Goal: Task Accomplishment & Management: Use online tool/utility

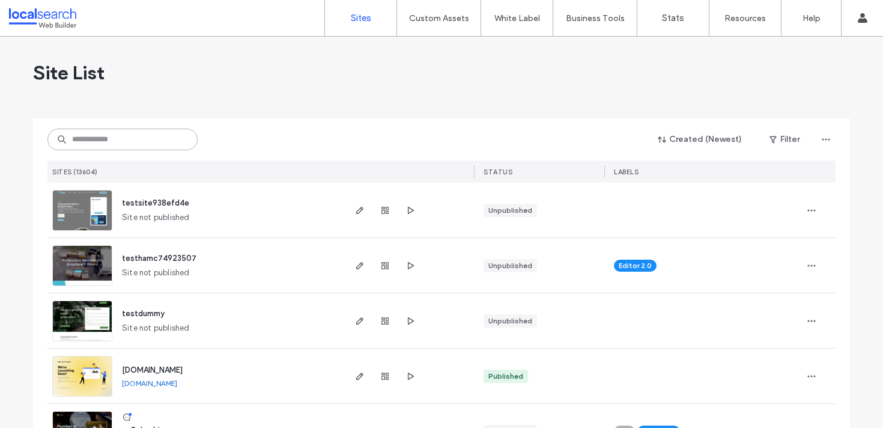
click at [154, 142] on input at bounding box center [122, 140] width 150 height 22
click at [145, 151] on div "Created (Newest) Filter SITES (13604) STATUS LABELS" at bounding box center [441, 150] width 788 height 64
click at [147, 148] on input at bounding box center [122, 140] width 150 height 22
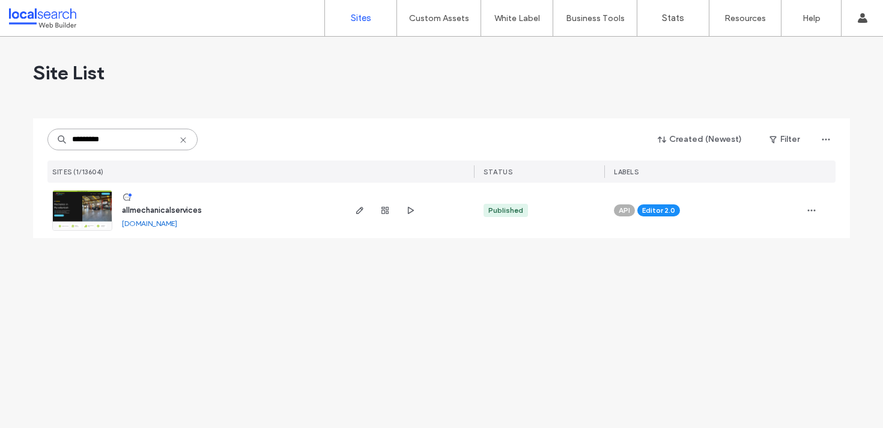
type input "*********"
click at [90, 211] on img at bounding box center [82, 231] width 59 height 82
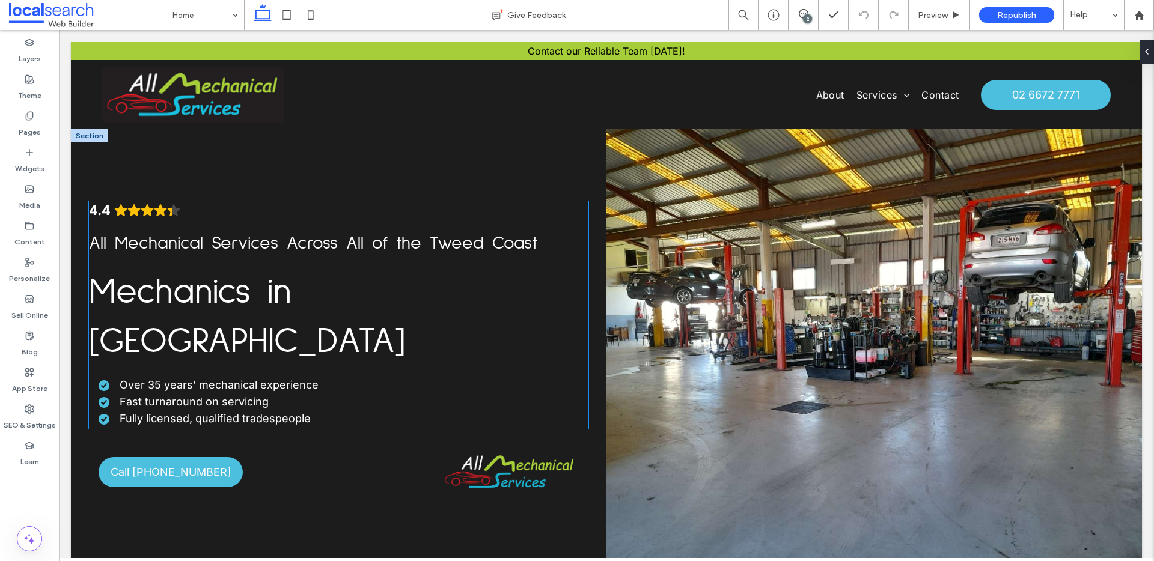
click at [346, 242] on span "All Mechanical Services Across All of the Tweed Coast" at bounding box center [313, 243] width 448 height 18
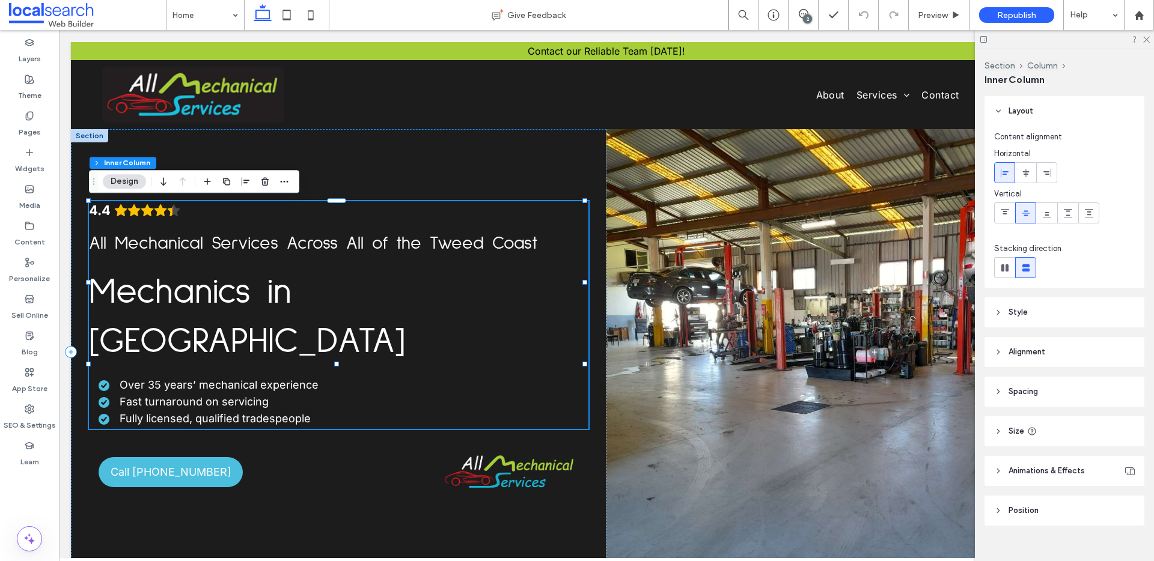
click at [346, 242] on span "All Mechanical Services Across All of the Tweed Coast" at bounding box center [313, 243] width 448 height 18
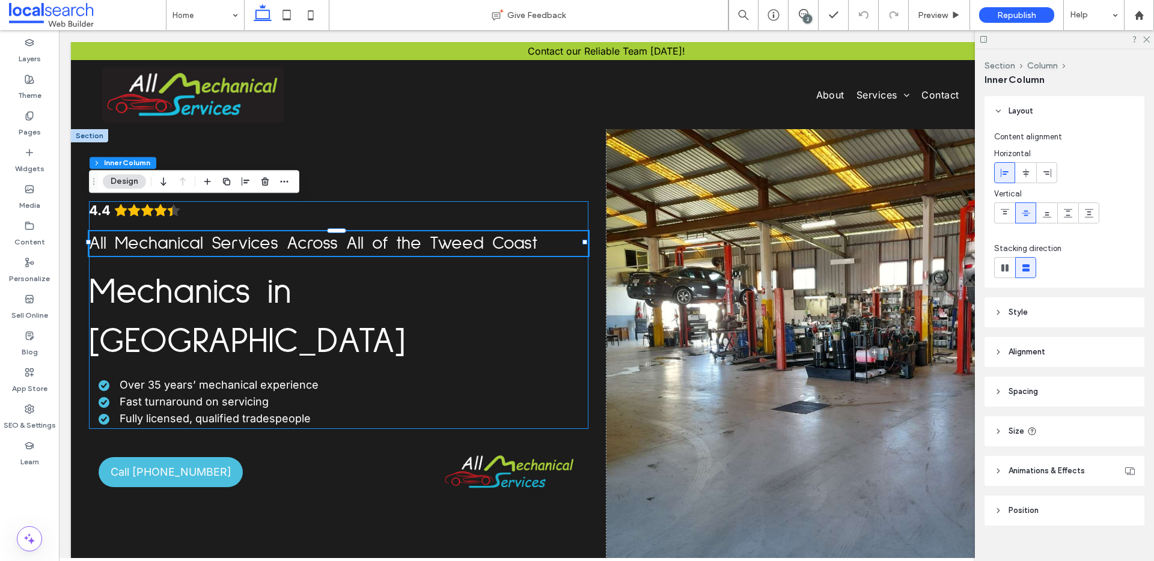
click at [346, 242] on span "All Mechanical Services Across All of the Tweed Coast" at bounding box center [313, 243] width 448 height 18
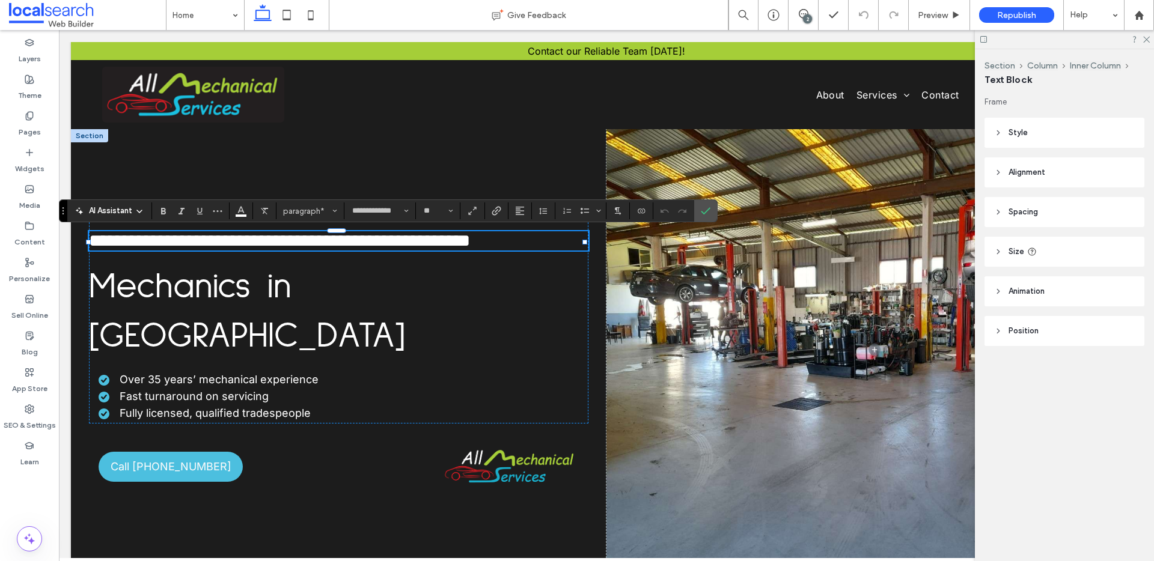
click at [537, 247] on p "**********" at bounding box center [338, 240] width 499 height 19
drag, startPoint x: 536, startPoint y: 245, endPoint x: 283, endPoint y: 251, distance: 253.0
click at [283, 251] on p "**********" at bounding box center [338, 240] width 499 height 19
click at [496, 174] on div "**********" at bounding box center [338, 349] width 535 height 440
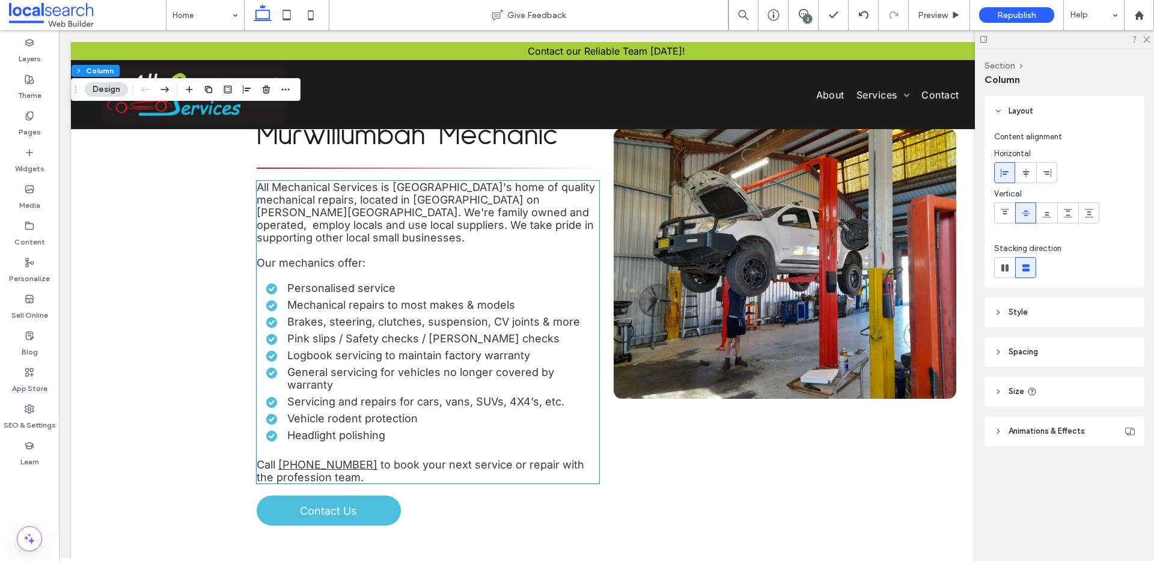
scroll to position [729, 0]
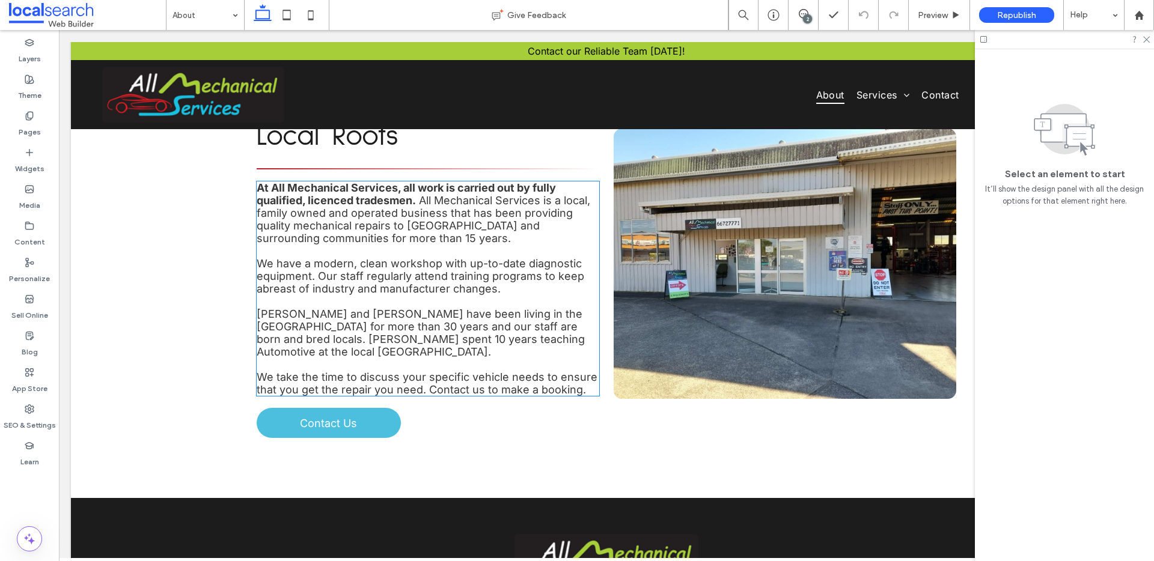
scroll to position [204, 0]
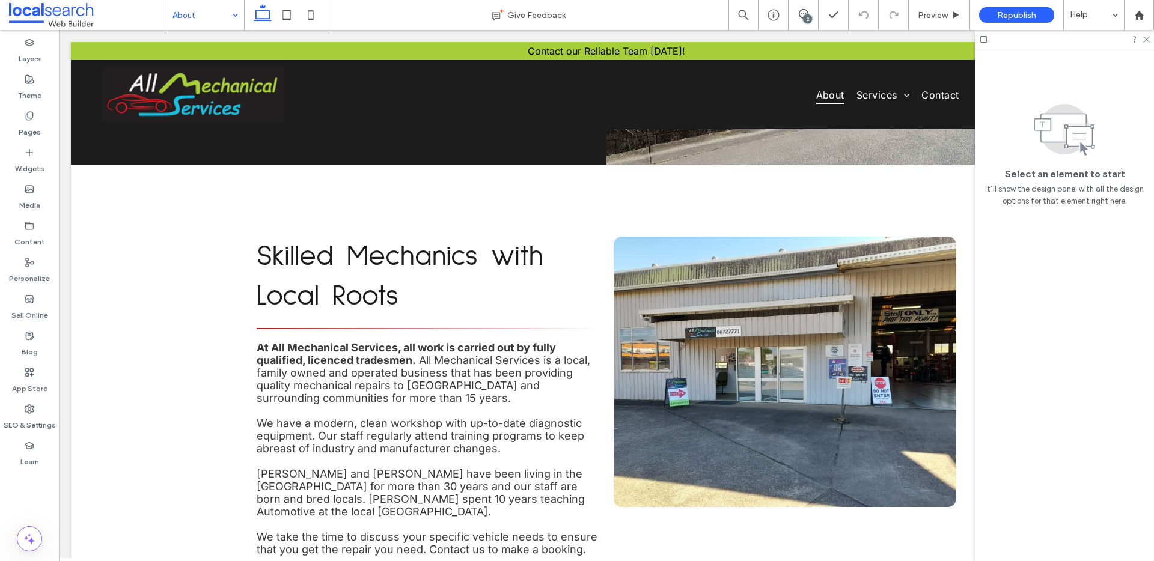
click at [202, 14] on input at bounding box center [201, 15] width 59 height 30
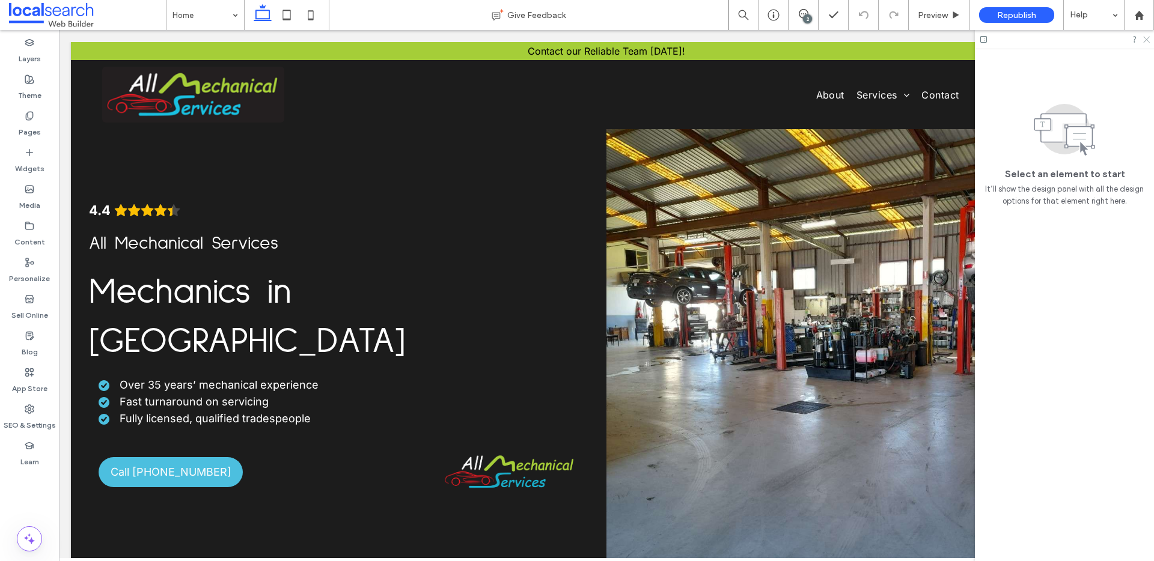
drag, startPoint x: 1148, startPoint y: 41, endPoint x: 981, endPoint y: 33, distance: 166.6
click at [884, 41] on use at bounding box center [1146, 40] width 7 height 7
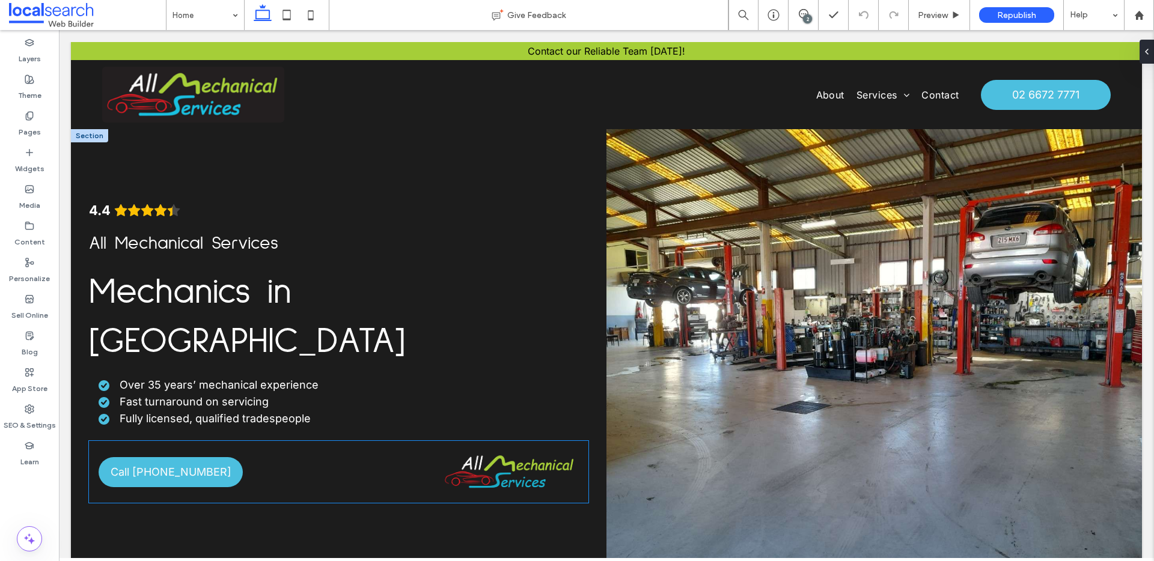
click at [493, 428] on img at bounding box center [510, 472] width 138 height 43
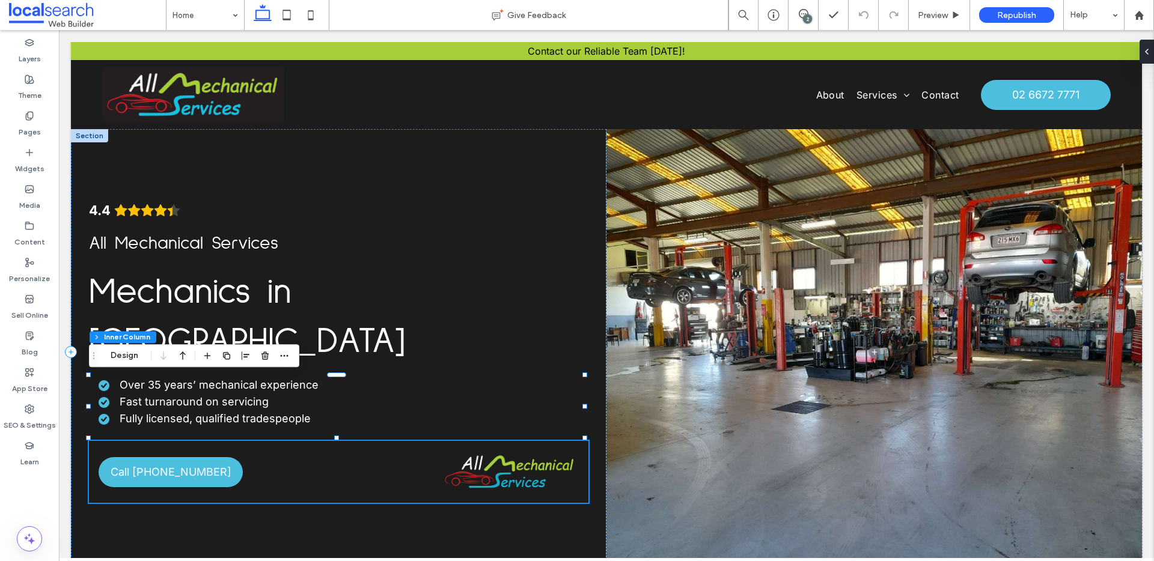
click at [499, 428] on img at bounding box center [510, 472] width 138 height 43
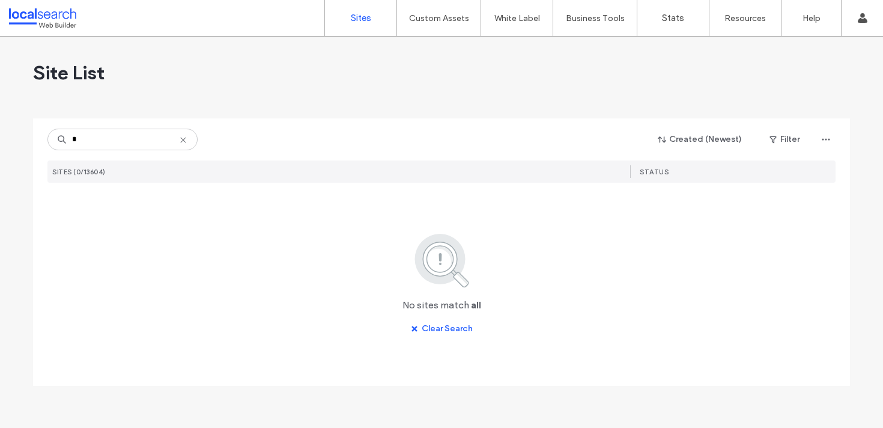
type input "*"
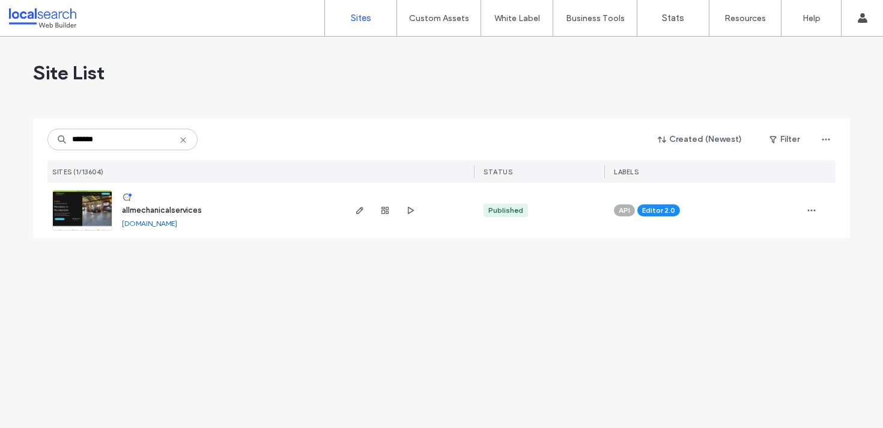
type input "*******"
click at [74, 220] on link at bounding box center [82, 210] width 60 height 41
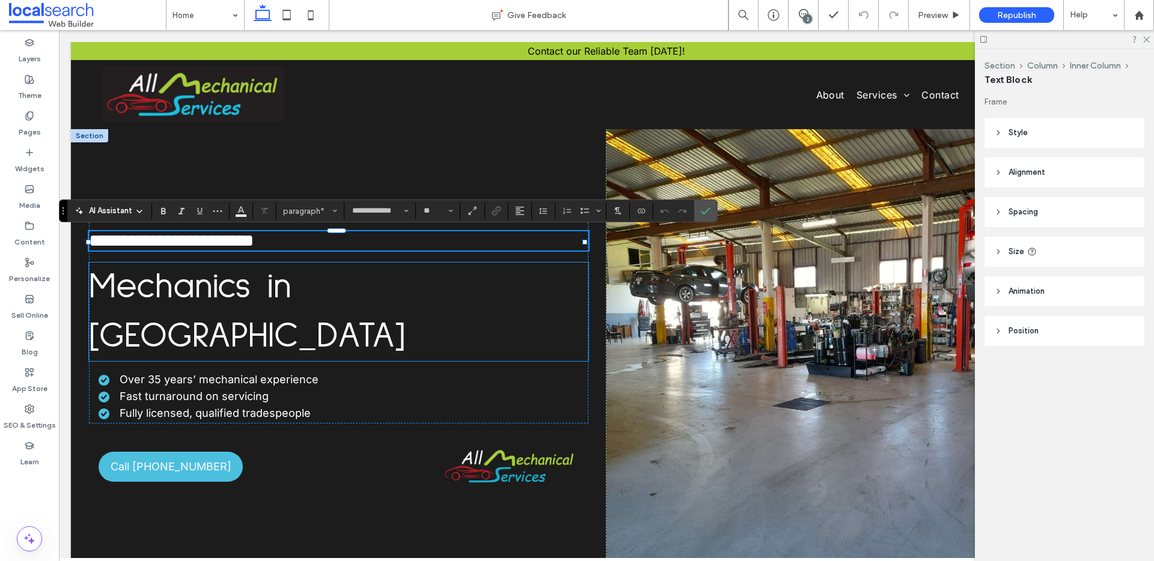
click at [405, 278] on span "Mechanics in [GEOGRAPHIC_DATA]" at bounding box center [247, 311] width 316 height 85
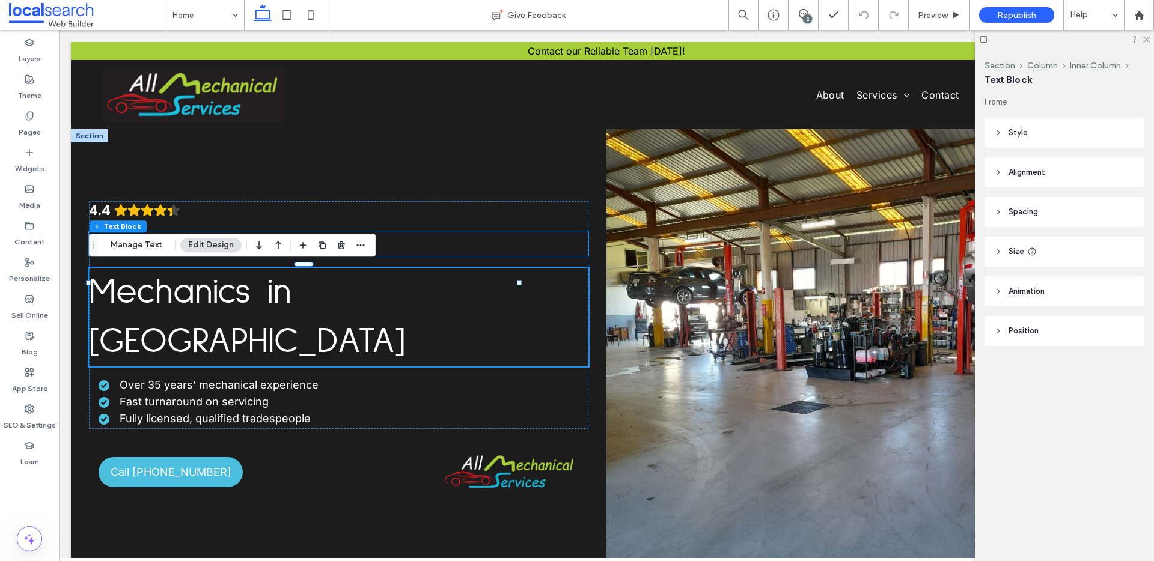
click at [457, 235] on p "All Mechanical Services" at bounding box center [338, 243] width 499 height 25
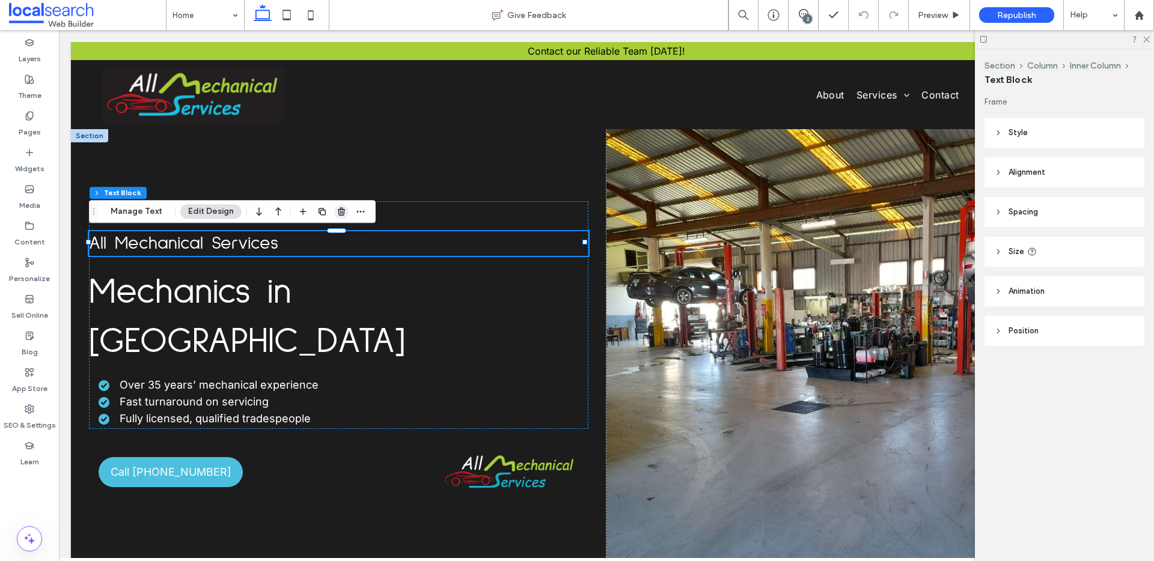
drag, startPoint x: 339, startPoint y: 207, endPoint x: 309, endPoint y: 240, distance: 44.2
click at [339, 208] on use "button" at bounding box center [341, 212] width 7 height 8
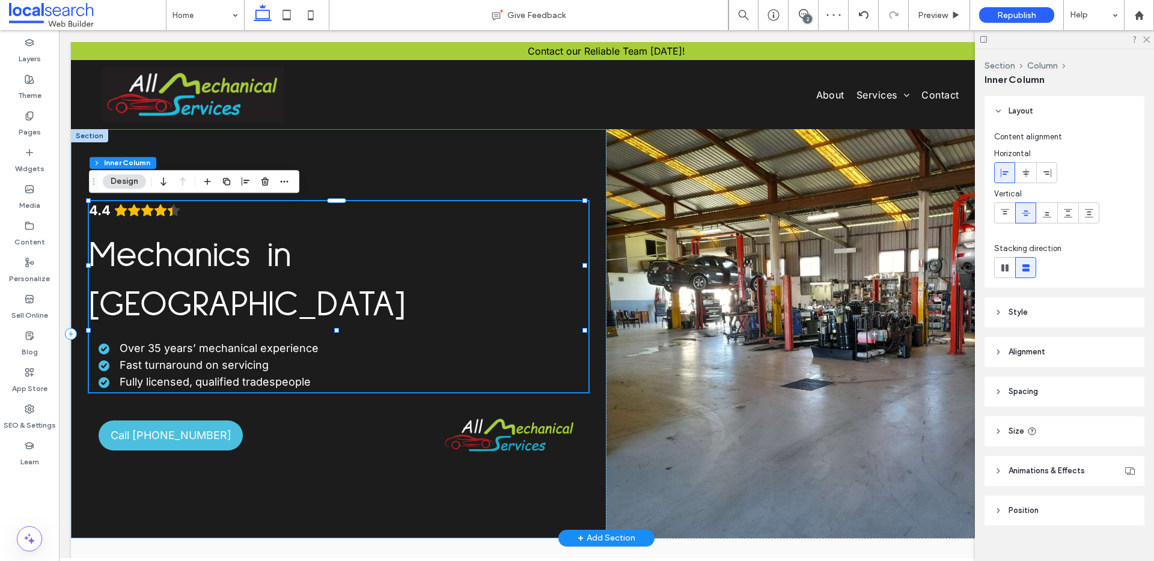
click at [445, 139] on div "4.4 Mechanics in Murwillumbah Over 35 years’ mechanical experience Fast turnaro…" at bounding box center [338, 333] width 535 height 409
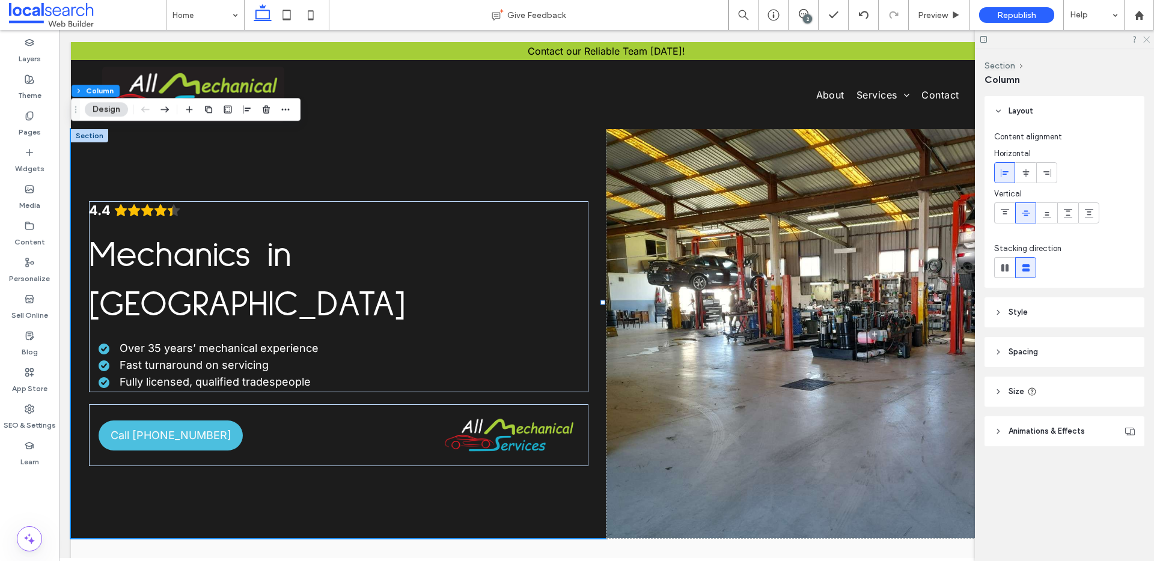
click at [1146, 35] on icon at bounding box center [1146, 39] width 8 height 8
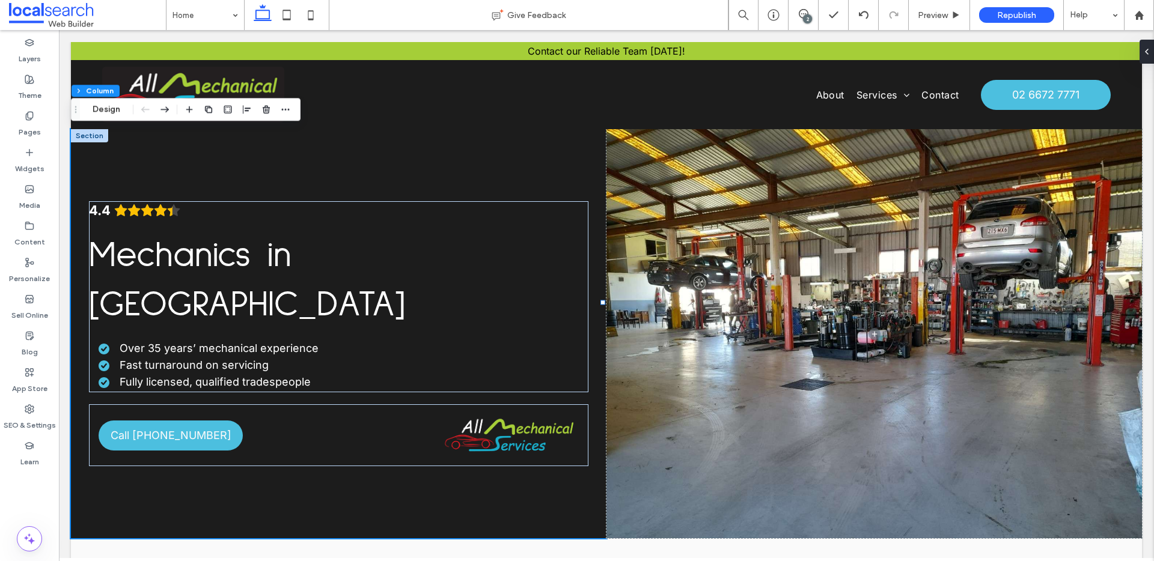
click at [805, 17] on div "2" at bounding box center [807, 18] width 9 height 9
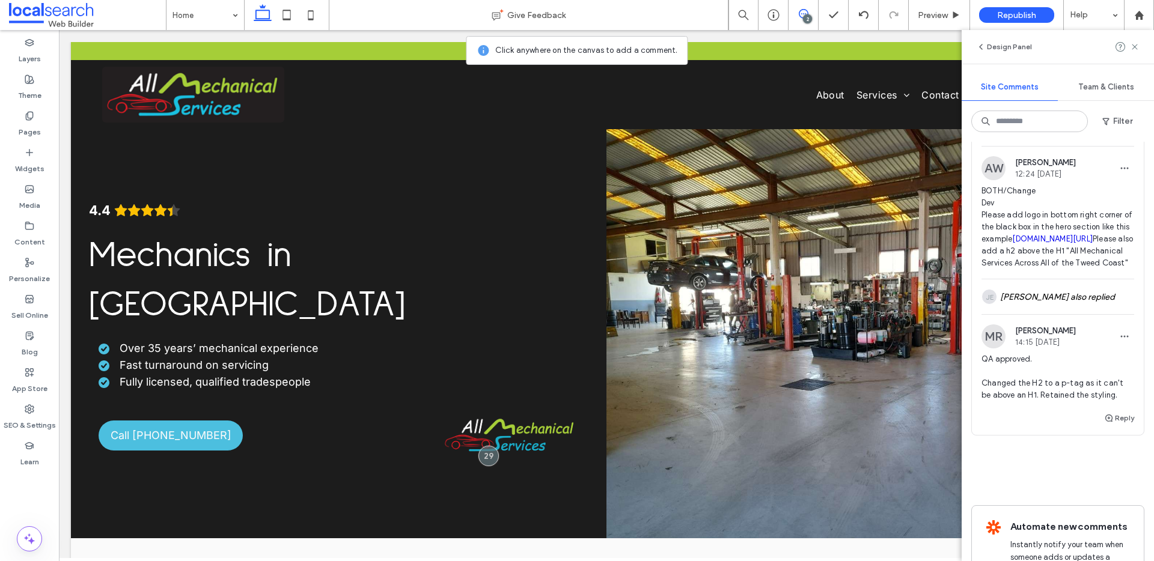
scroll to position [335, 0]
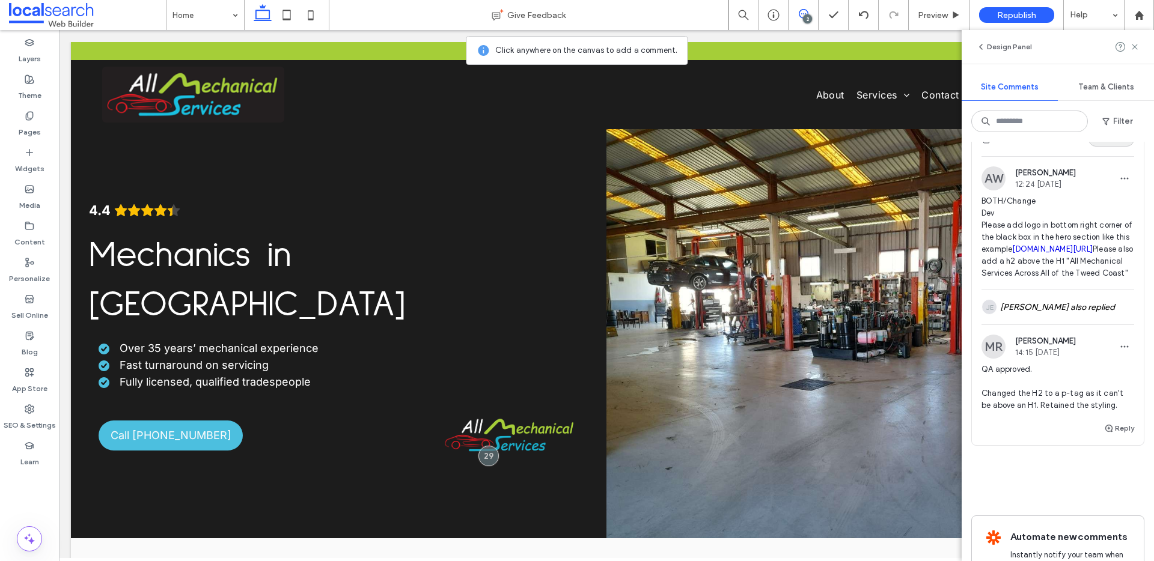
click at [1089, 147] on button "Resolve" at bounding box center [1111, 139] width 46 height 14
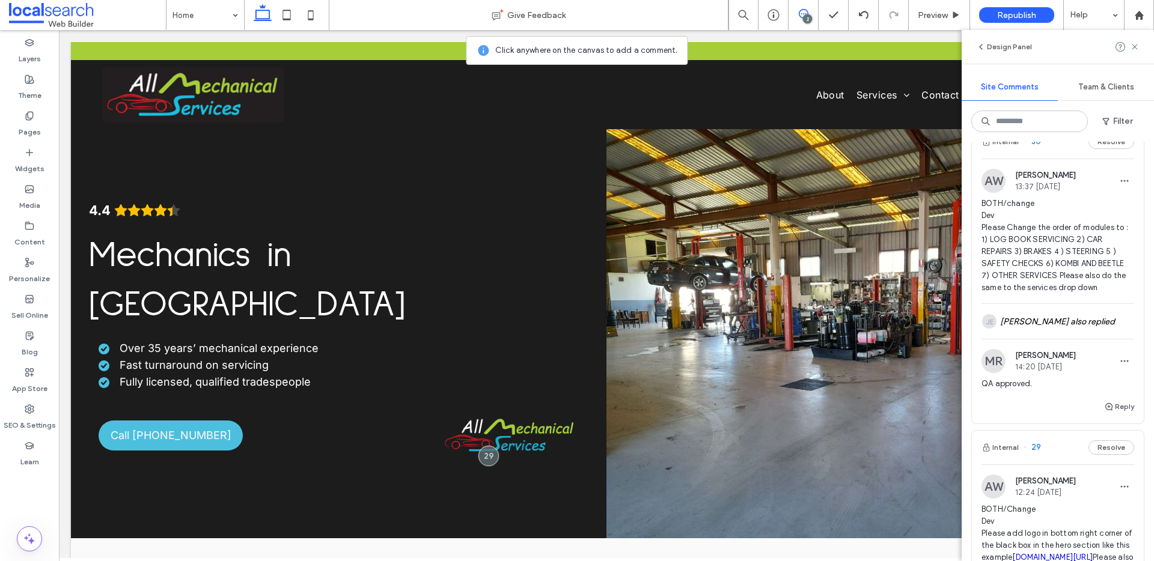
scroll to position [0, 0]
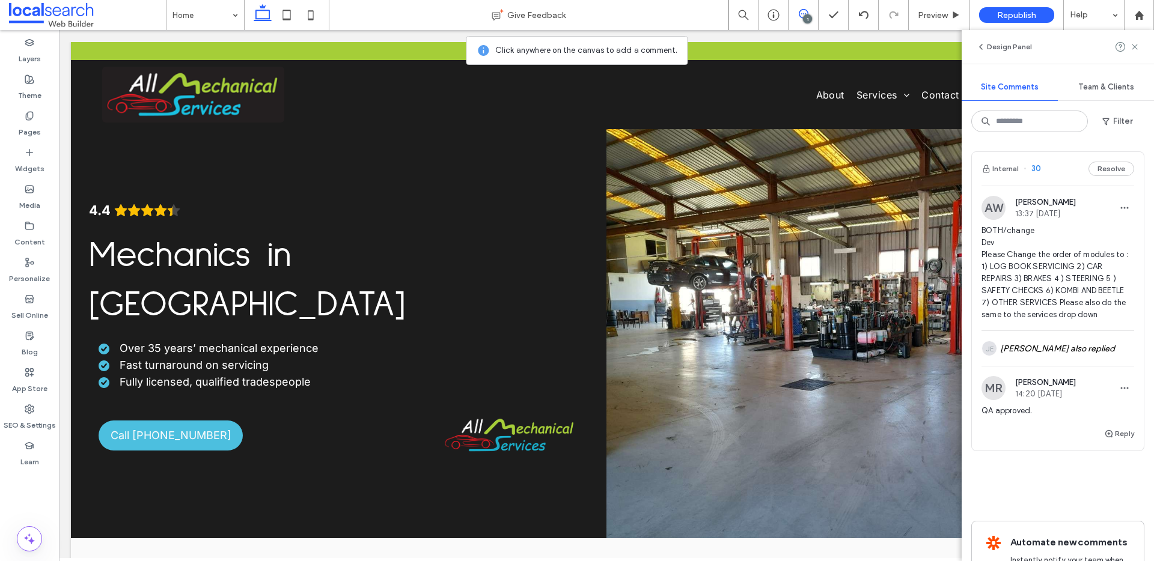
click at [1130, 38] on div "Design Panel" at bounding box center [1057, 47] width 192 height 34
drag, startPoint x: 1134, startPoint y: 46, endPoint x: 1122, endPoint y: 49, distance: 12.5
click at [1134, 46] on use at bounding box center [1133, 46] width 5 height 5
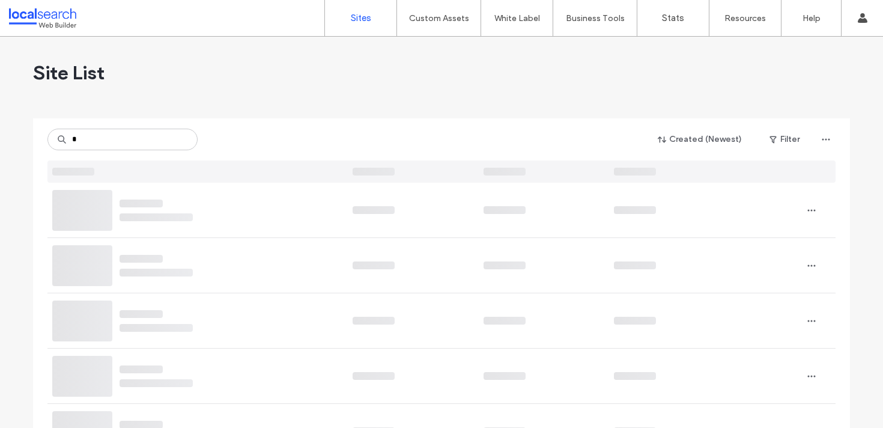
type input "*"
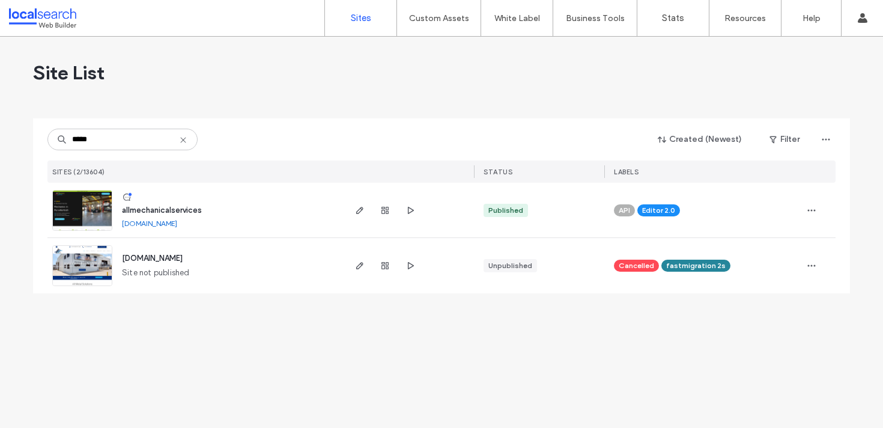
type input "*****"
click at [76, 190] on img at bounding box center [82, 231] width 59 height 82
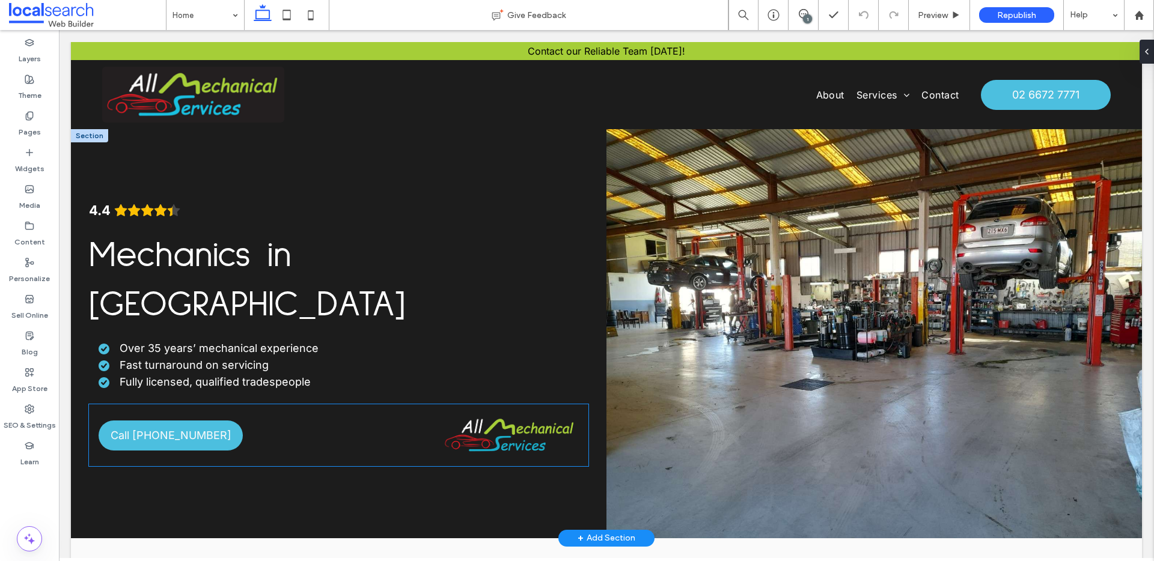
click at [497, 414] on img at bounding box center [510, 435] width 138 height 43
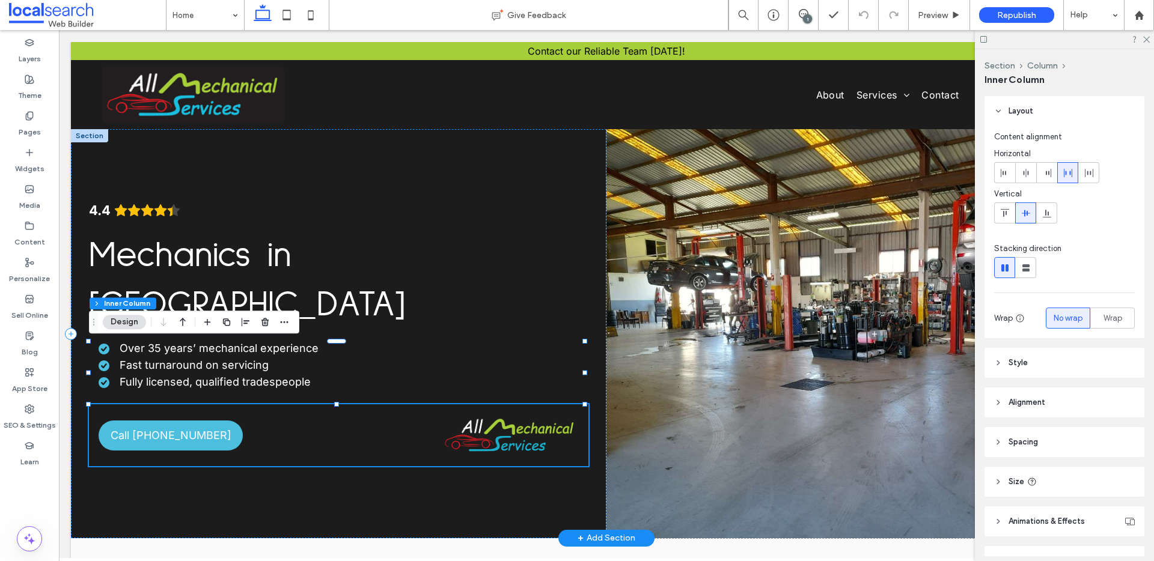
click at [512, 414] on img at bounding box center [510, 435] width 138 height 43
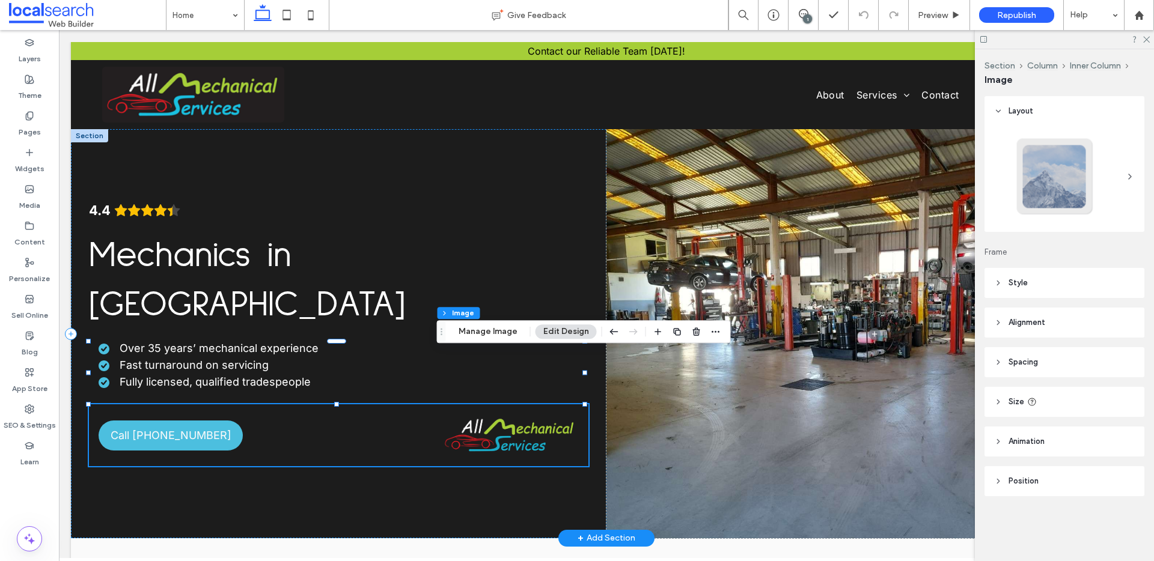
type input "*"
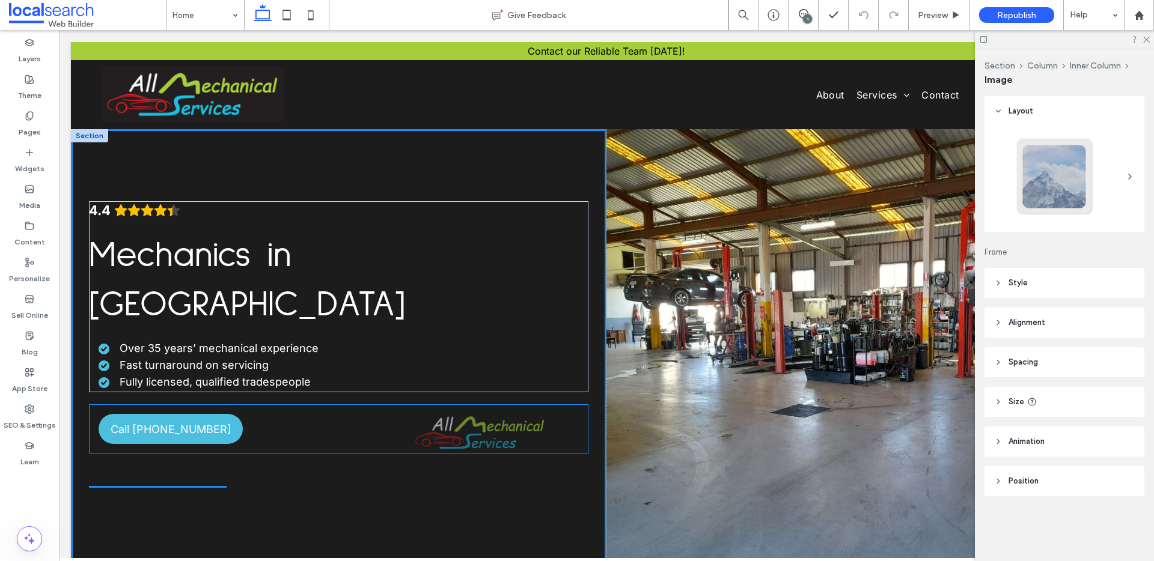
drag, startPoint x: 503, startPoint y: 375, endPoint x: 478, endPoint y: 435, distance: 65.2
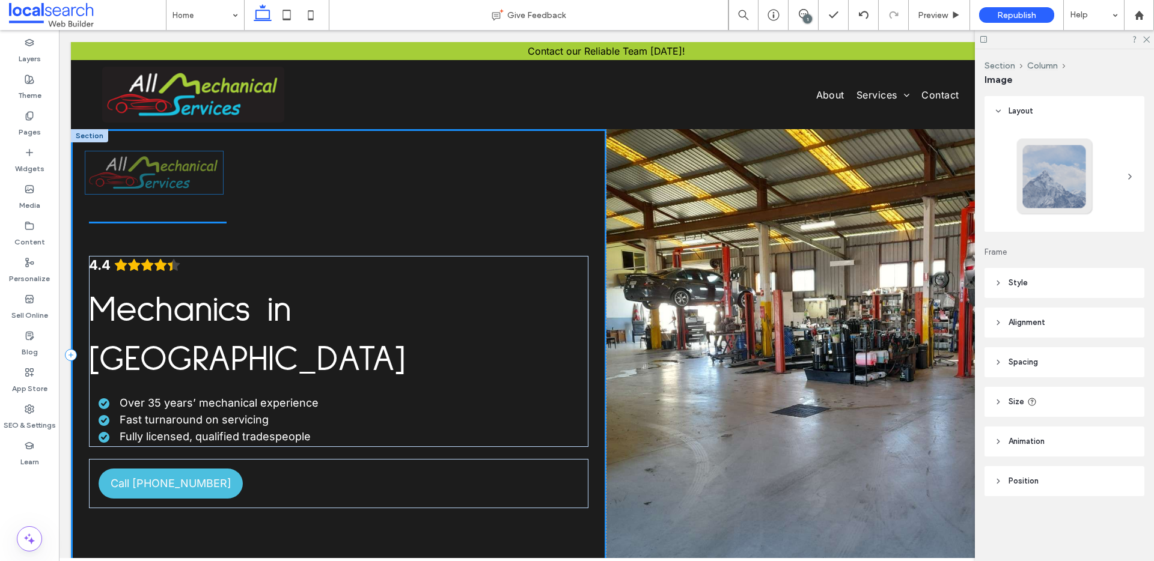
drag, startPoint x: 156, startPoint y: 422, endPoint x: 151, endPoint y: 171, distance: 251.8
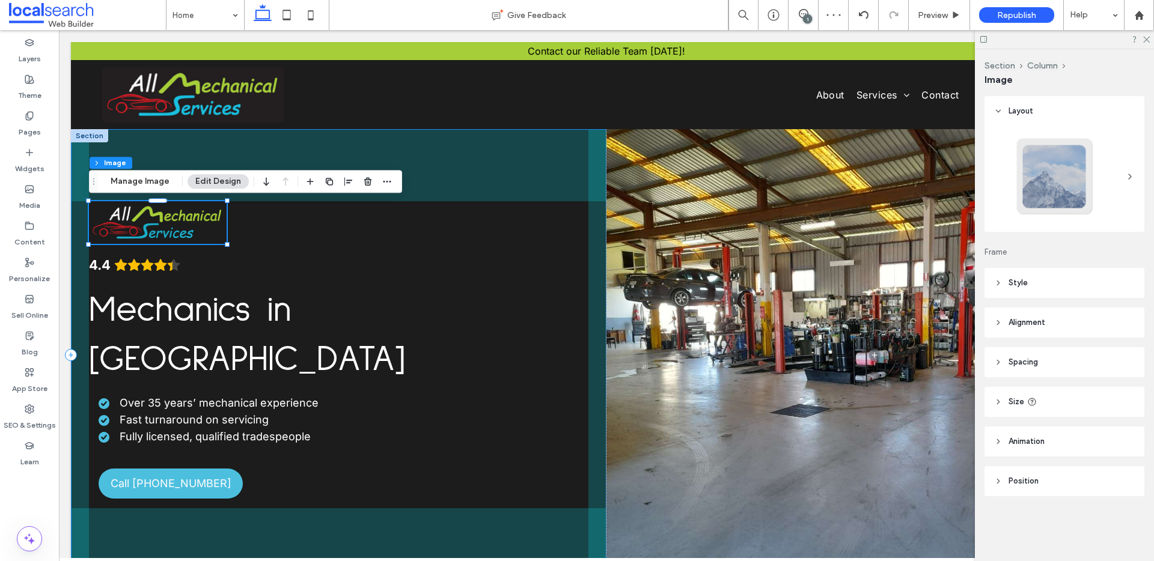
click at [226, 201] on div at bounding box center [227, 200] width 5 height 5
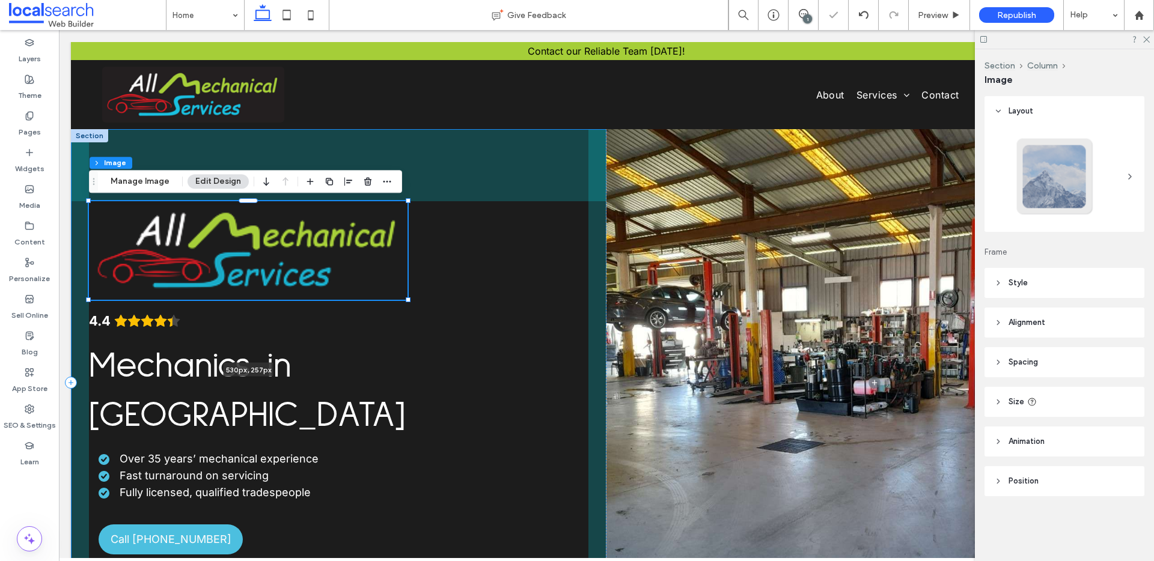
drag, startPoint x: 226, startPoint y: 201, endPoint x: 479, endPoint y: 187, distance: 253.9
click at [479, 187] on div "530px , 257px 4.4 Mechanics in [GEOGRAPHIC_DATA] Over 35 years’ mechanical expe…" at bounding box center [606, 382] width 1071 height 506
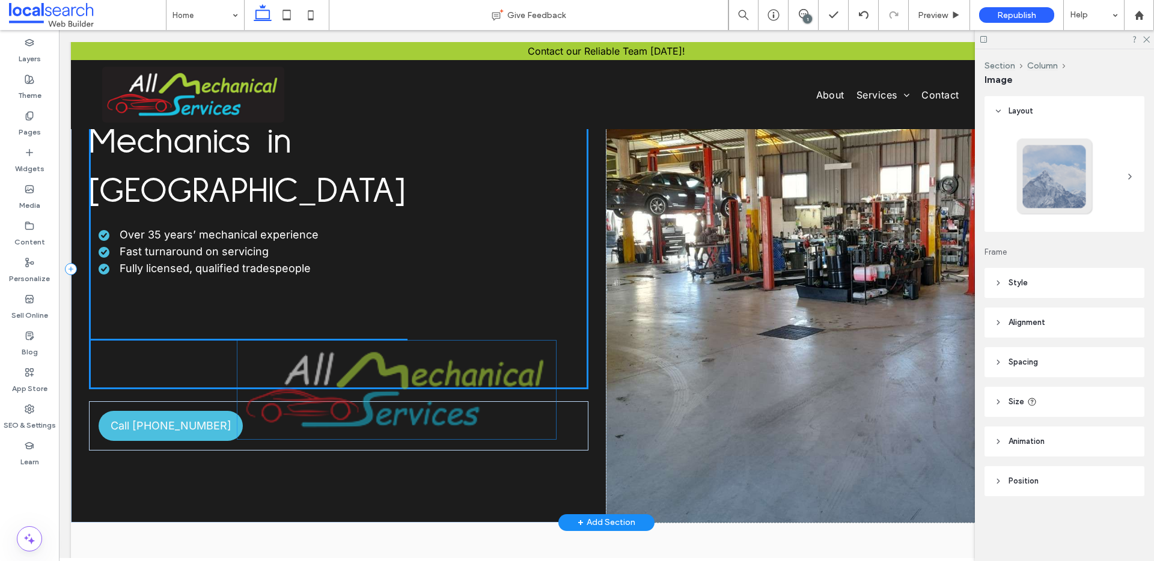
type input "*"
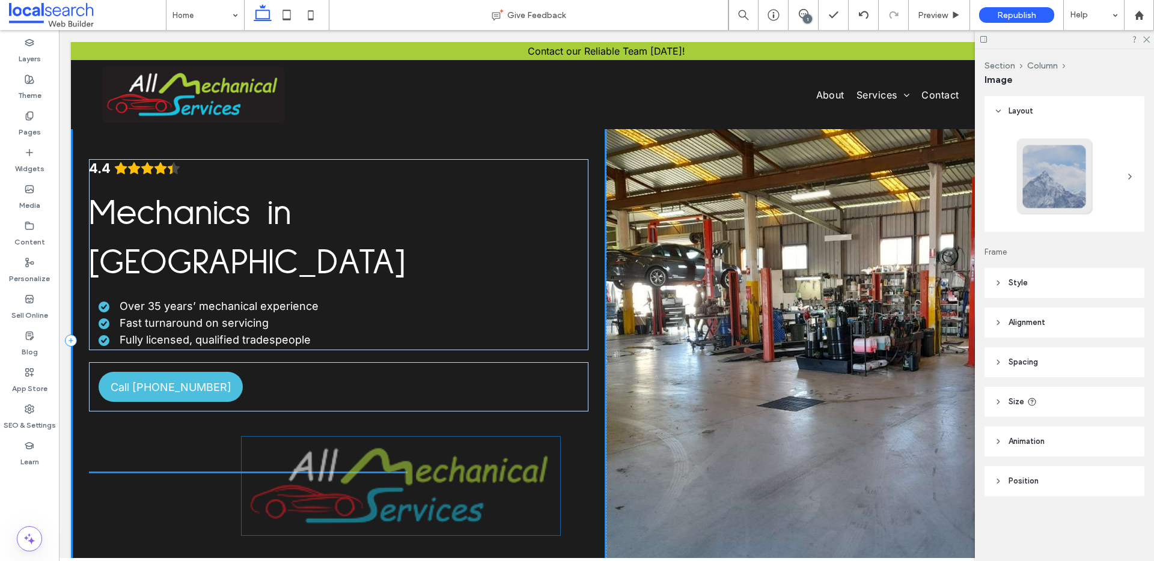
scroll to position [48, 0]
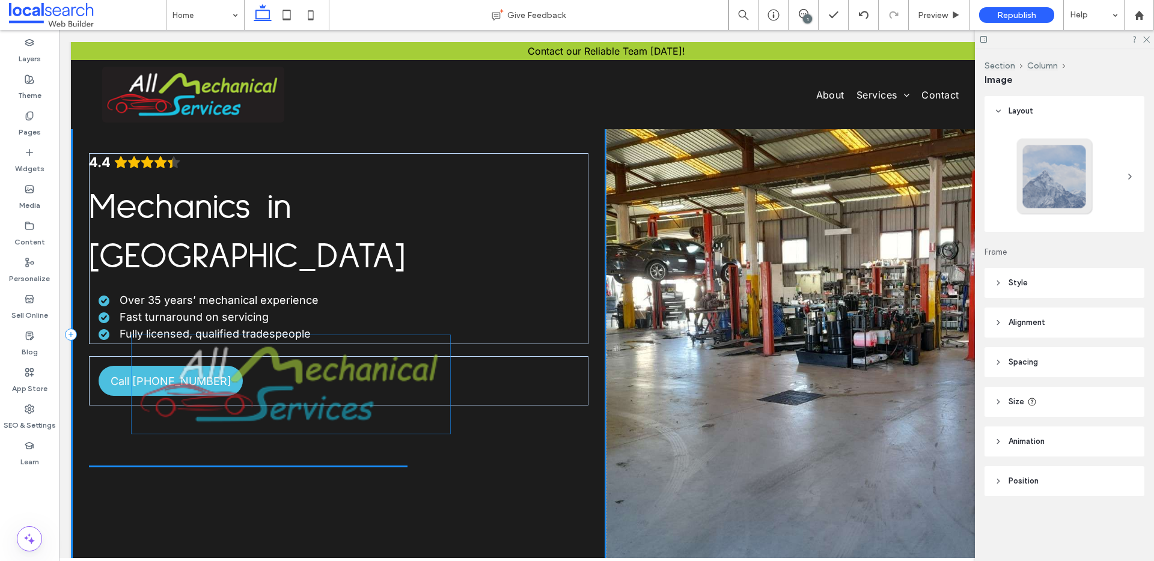
drag, startPoint x: 231, startPoint y: 145, endPoint x: 262, endPoint y: 395, distance: 252.5
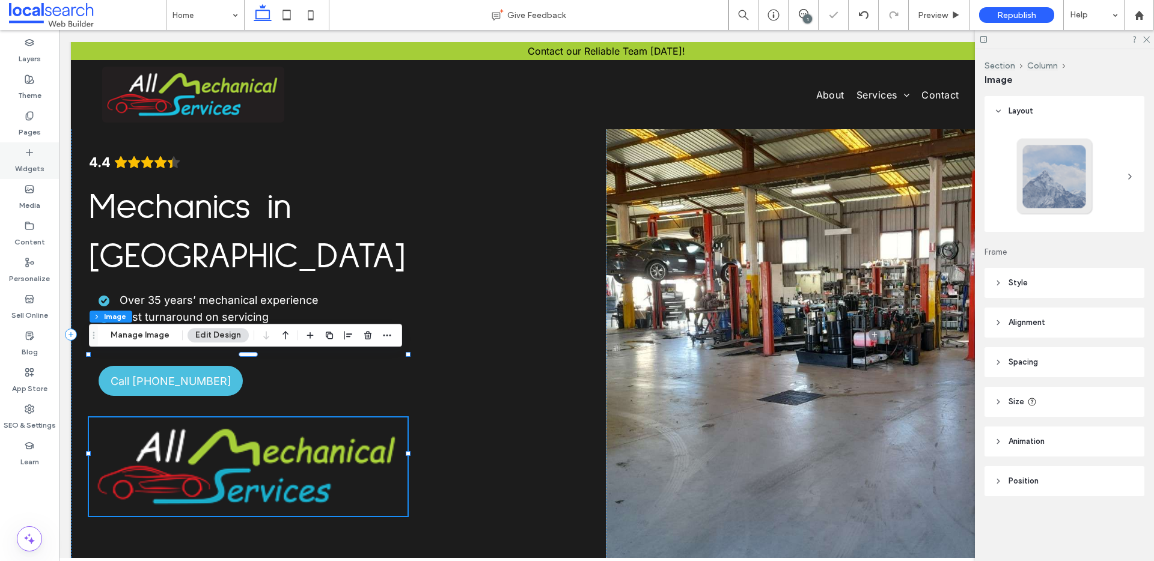
click at [33, 150] on icon at bounding box center [30, 153] width 10 height 10
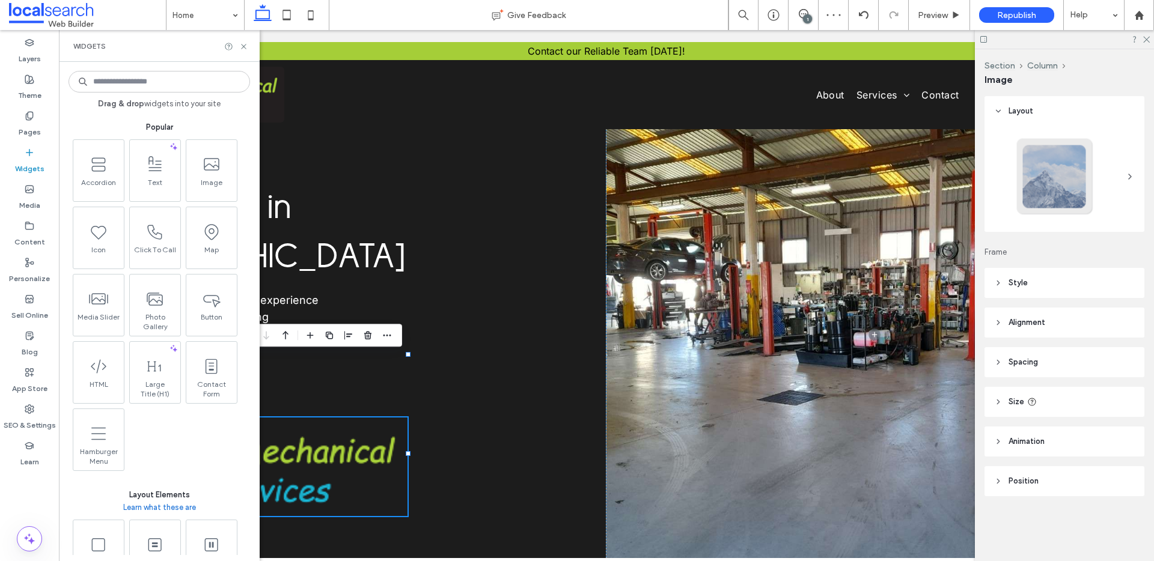
click at [171, 100] on span "Drag & drop widgets into your site" at bounding box center [158, 104] width 181 height 11
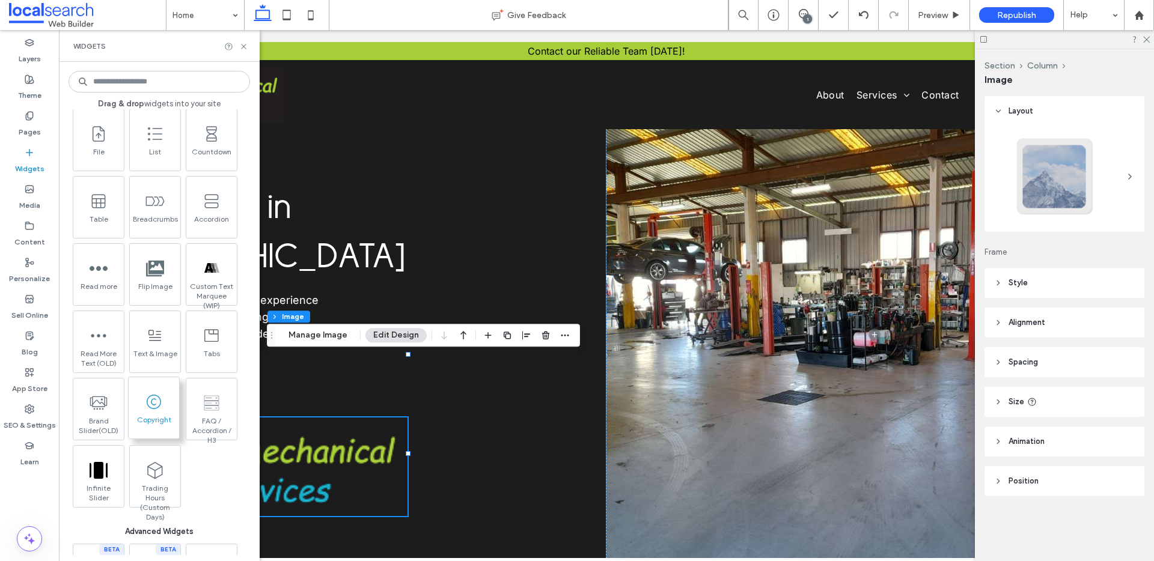
scroll to position [642, 0]
click at [397, 213] on span "Mechanics in [GEOGRAPHIC_DATA]" at bounding box center [247, 232] width 316 height 85
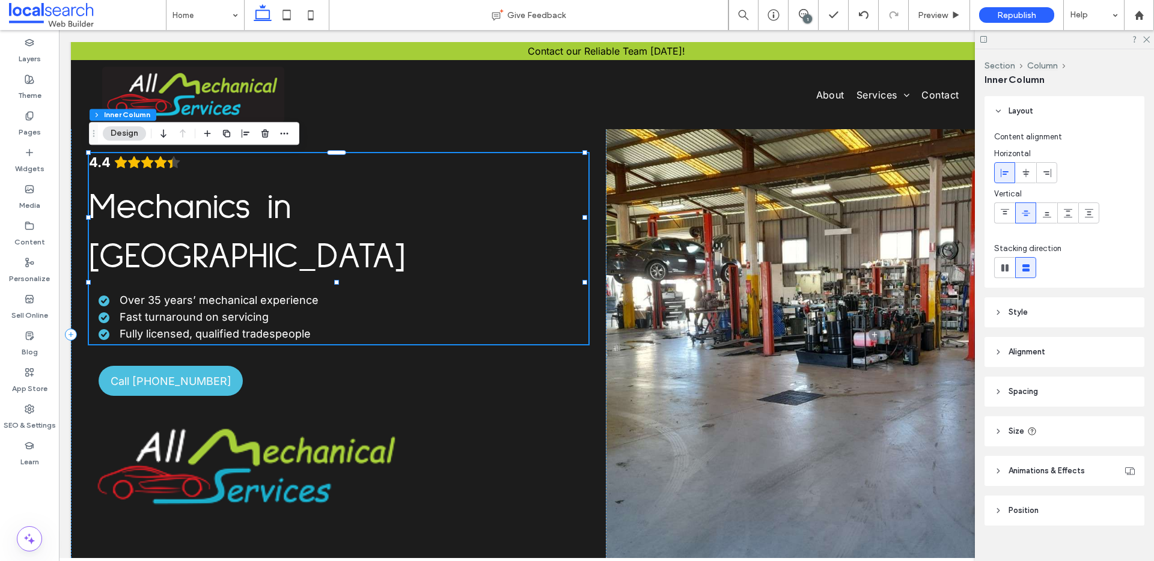
click at [392, 196] on span "Mechanics in [GEOGRAPHIC_DATA]" at bounding box center [247, 232] width 316 height 85
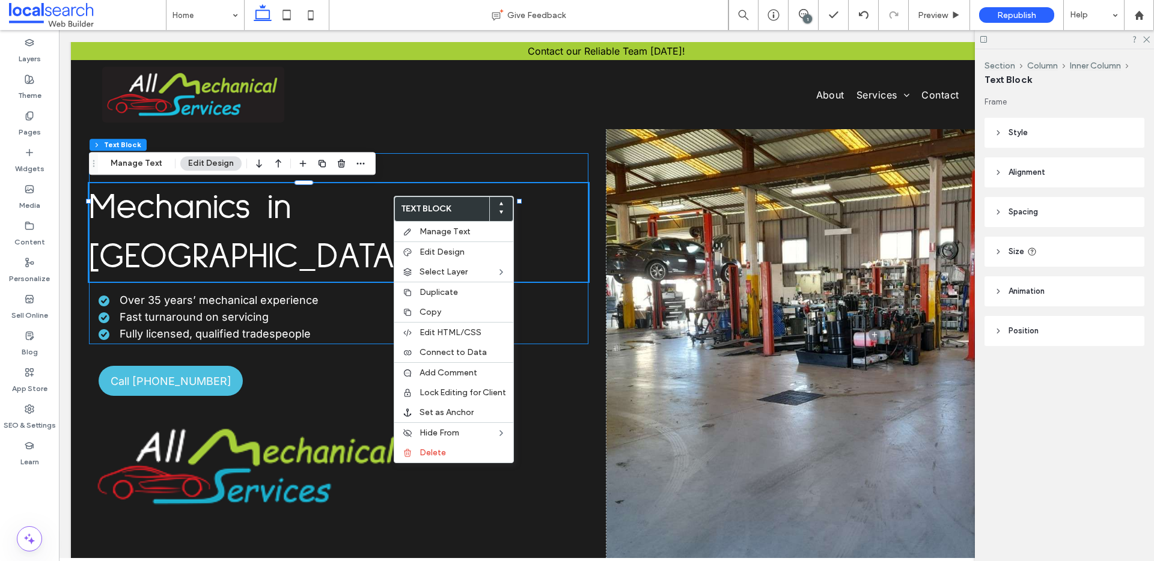
click at [293, 204] on span "Mechanics in Murwillumbah" at bounding box center [247, 232] width 316 height 85
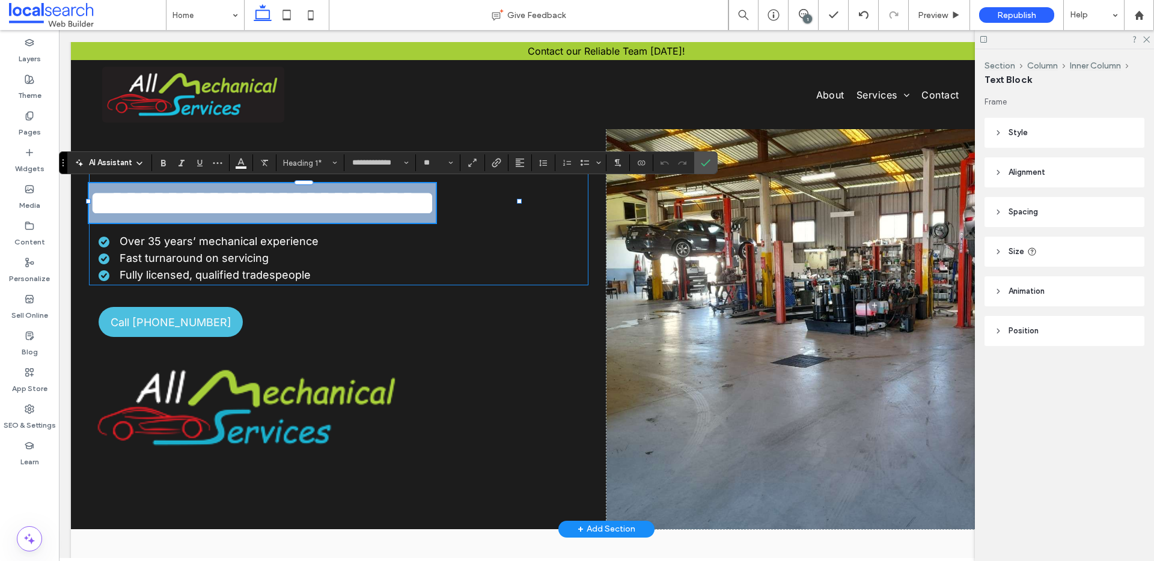
copy span "**********"
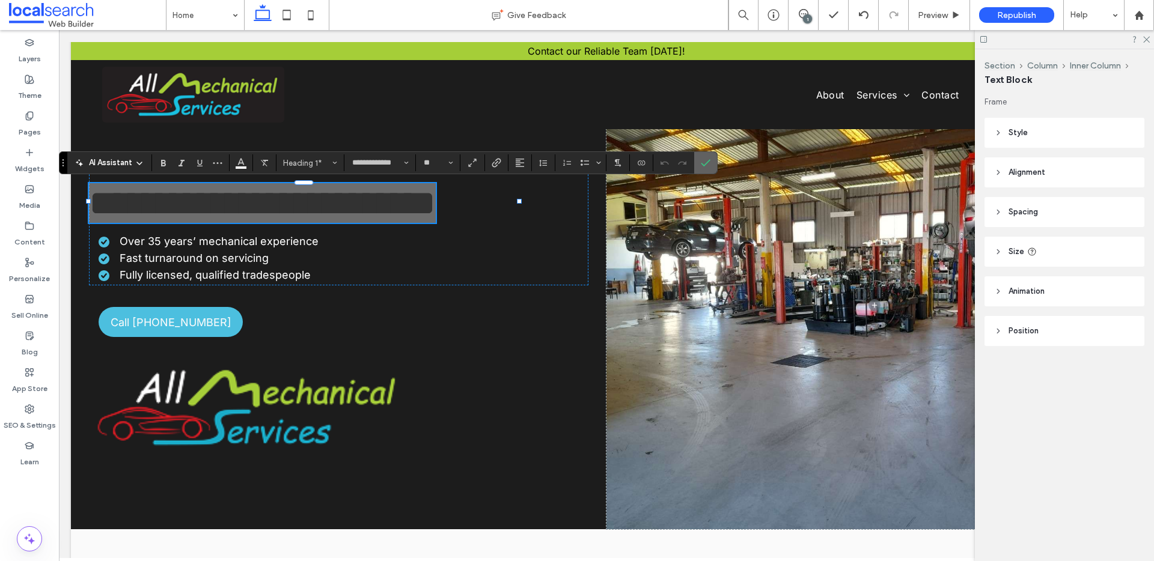
drag, startPoint x: 705, startPoint y: 162, endPoint x: 565, endPoint y: 144, distance: 141.1
click at [705, 162] on icon "Confirm" at bounding box center [706, 163] width 10 height 10
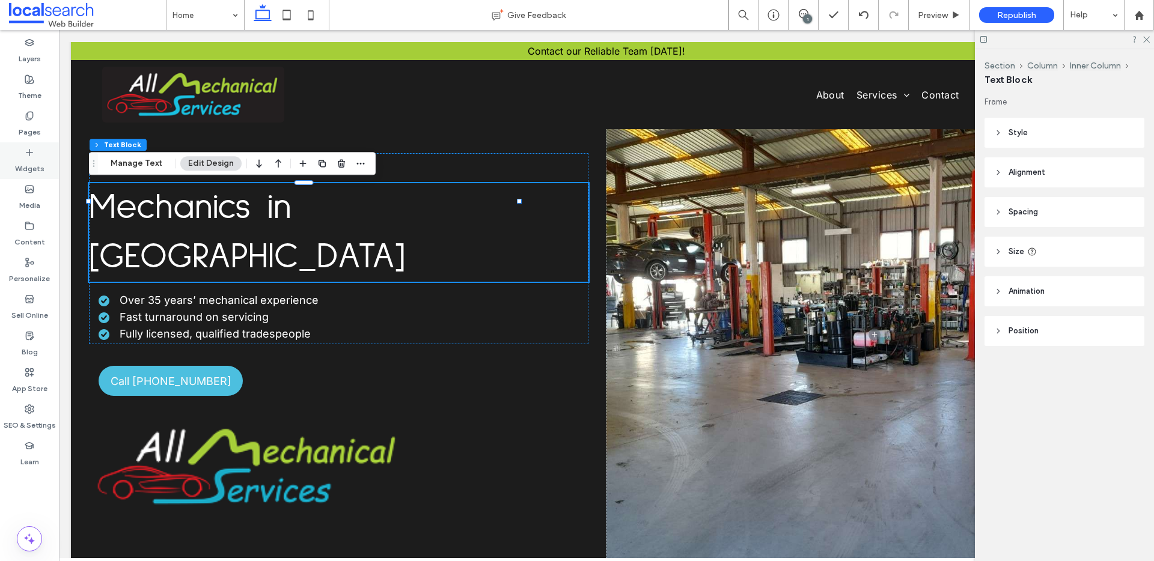
click at [36, 168] on label "Widgets" at bounding box center [29, 165] width 29 height 17
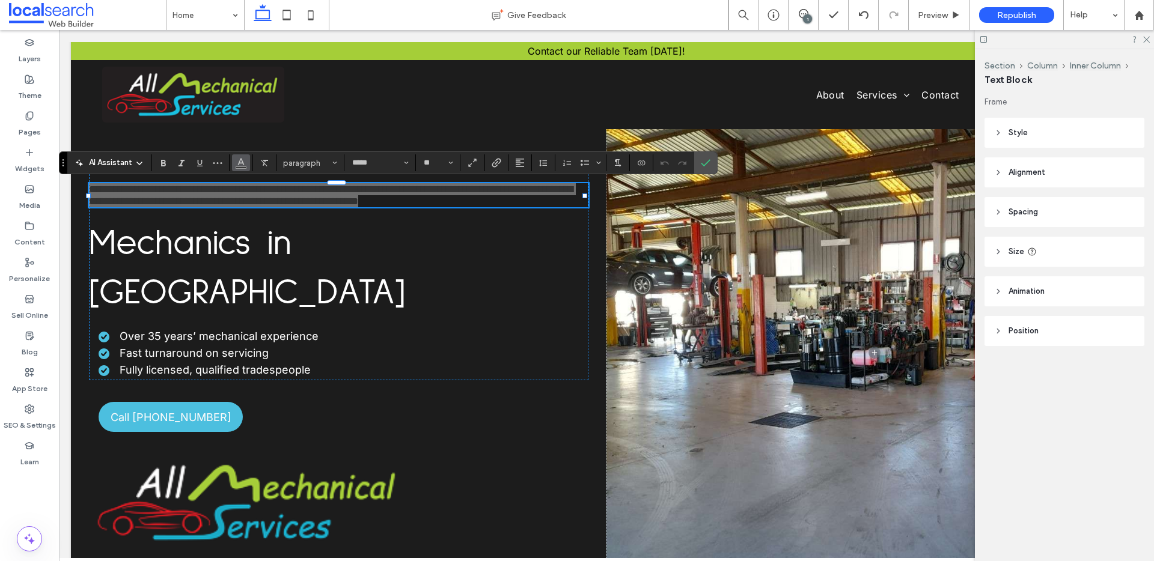
click at [242, 160] on icon "Color" at bounding box center [241, 162] width 10 height 10
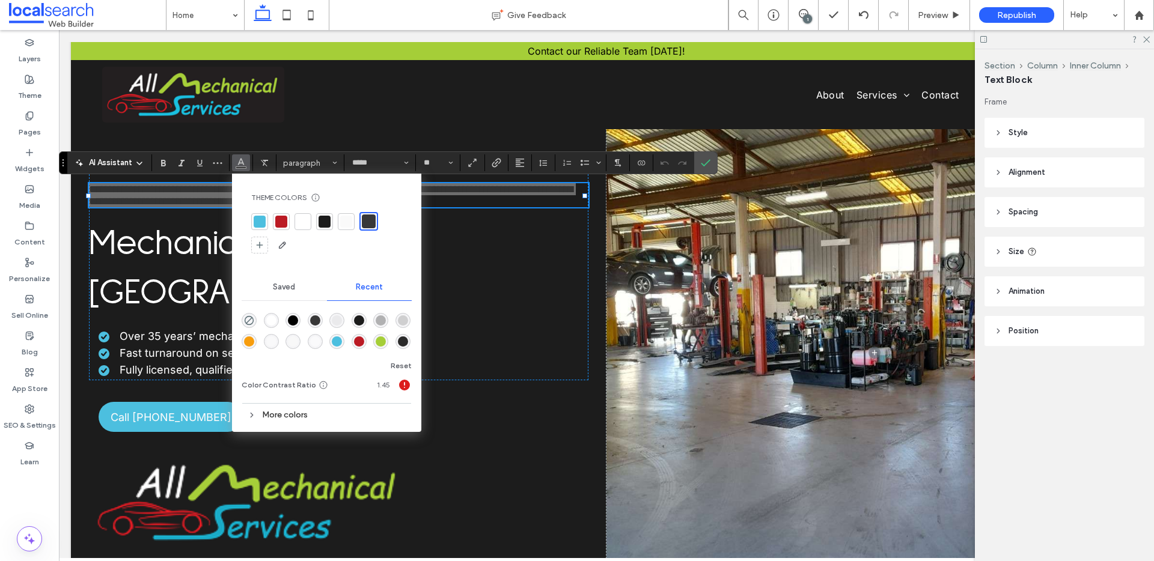
click at [297, 223] on div at bounding box center [303, 222] width 12 height 12
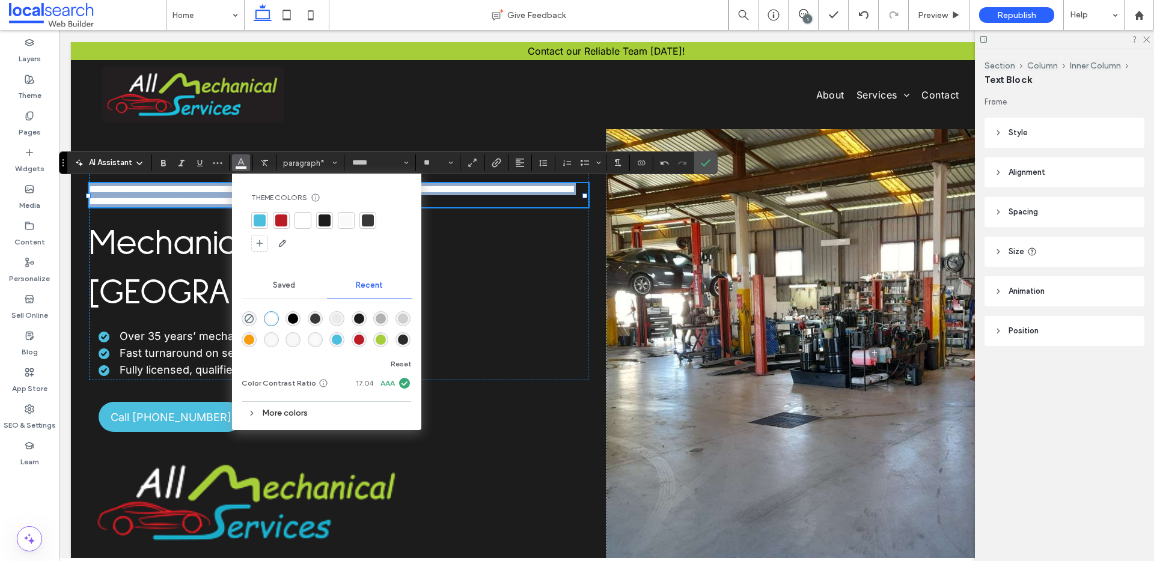
drag, startPoint x: 493, startPoint y: 199, endPoint x: 485, endPoint y: 227, distance: 28.7
click at [493, 198] on span "**********" at bounding box center [331, 195] width 484 height 23
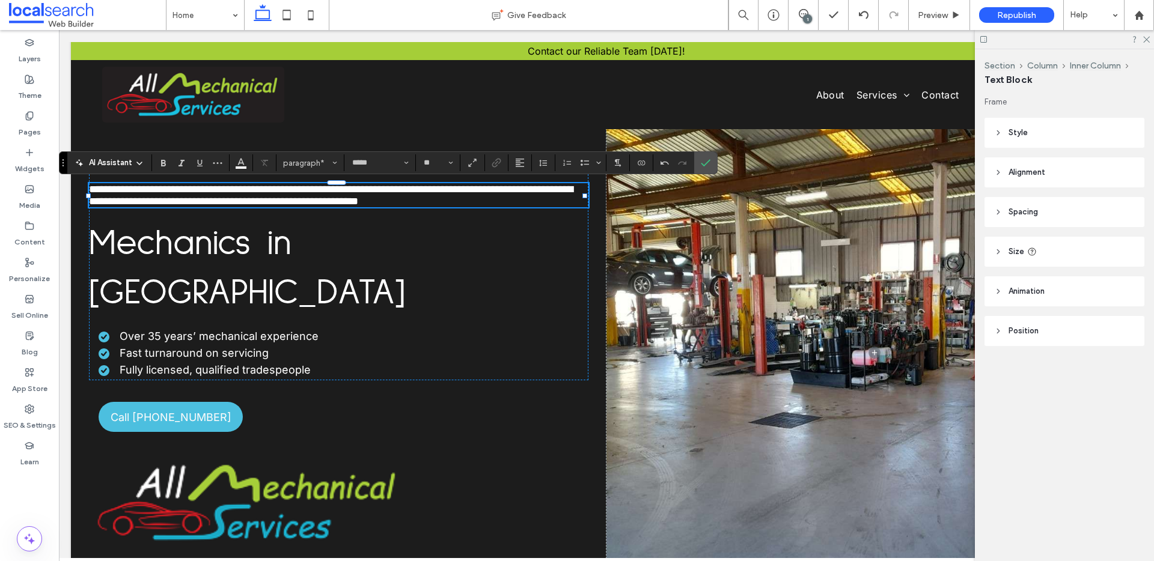
click at [449, 193] on span "**********" at bounding box center [331, 195] width 484 height 23
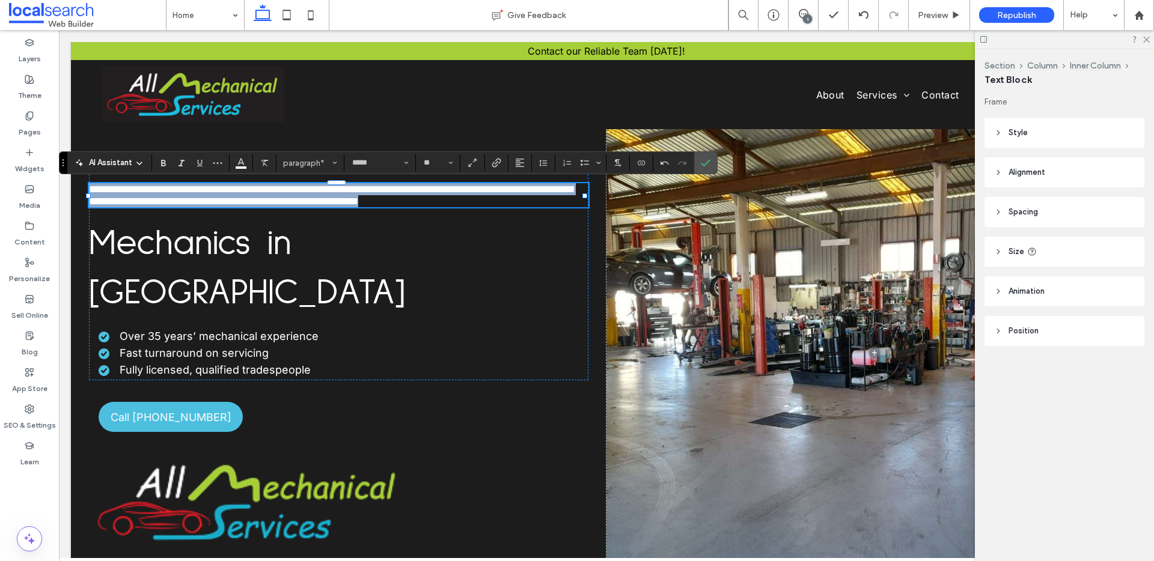
click at [449, 193] on span "**********" at bounding box center [331, 195] width 484 height 23
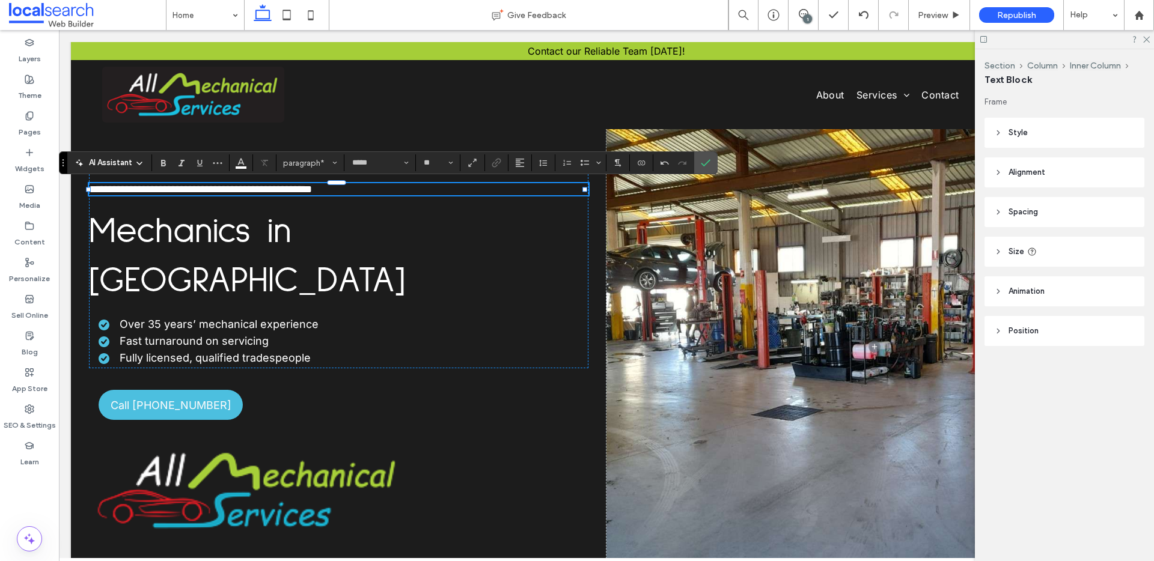
click at [391, 191] on p "**********" at bounding box center [338, 189] width 499 height 12
click at [178, 158] on icon "Italic" at bounding box center [182, 163] width 10 height 10
click at [436, 160] on input "**" at bounding box center [433, 163] width 23 height 10
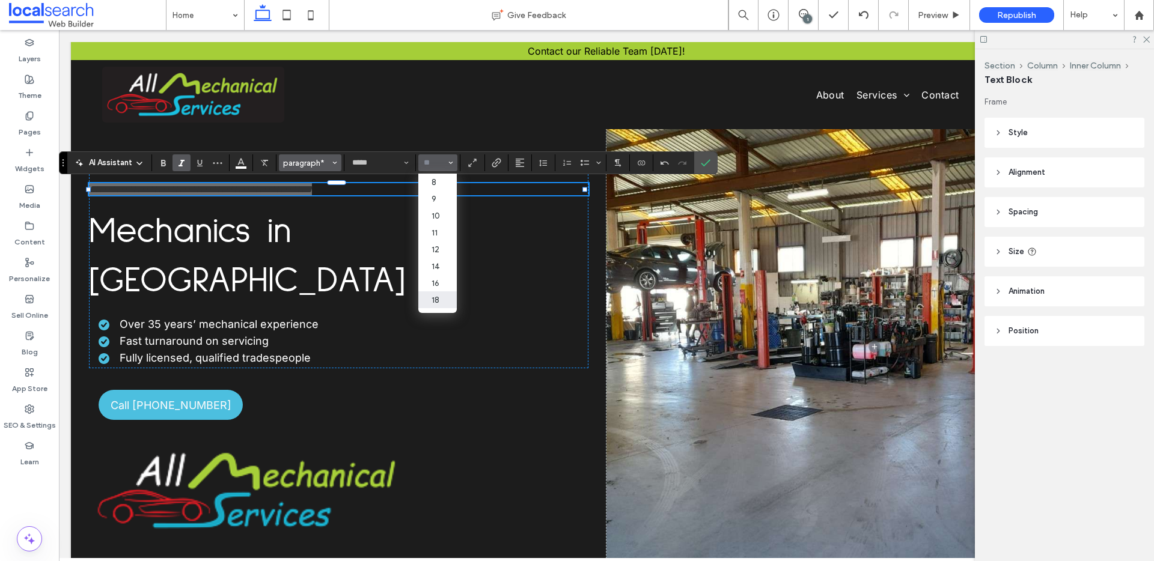
click at [320, 169] on button "paragraph*" at bounding box center [310, 162] width 62 height 17
type input "**"
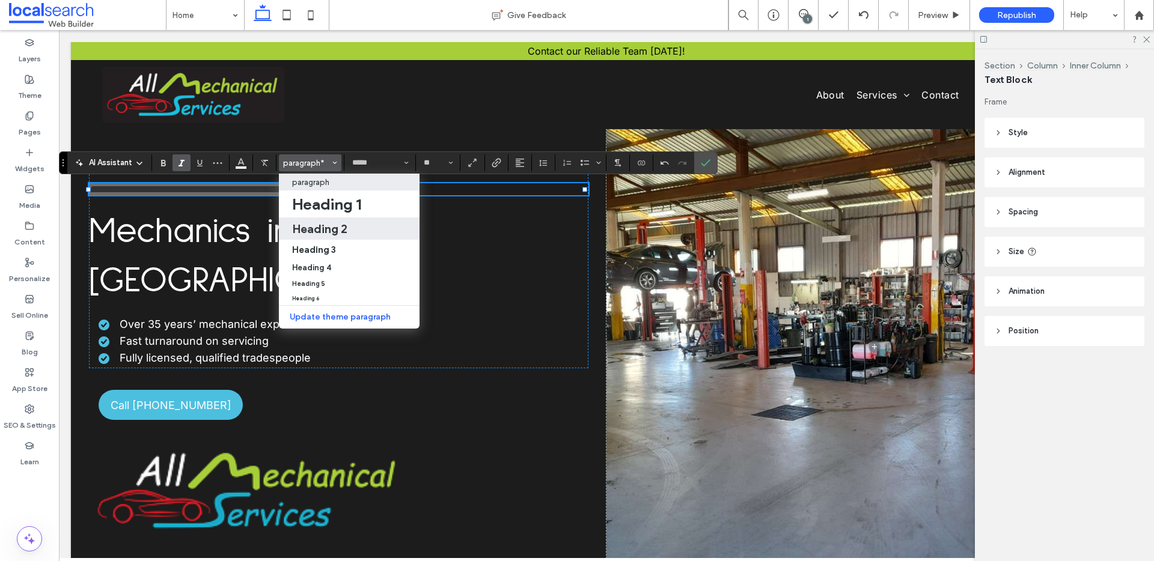
click at [327, 220] on label "Heading 2" at bounding box center [349, 228] width 141 height 22
type input "**********"
type input "**"
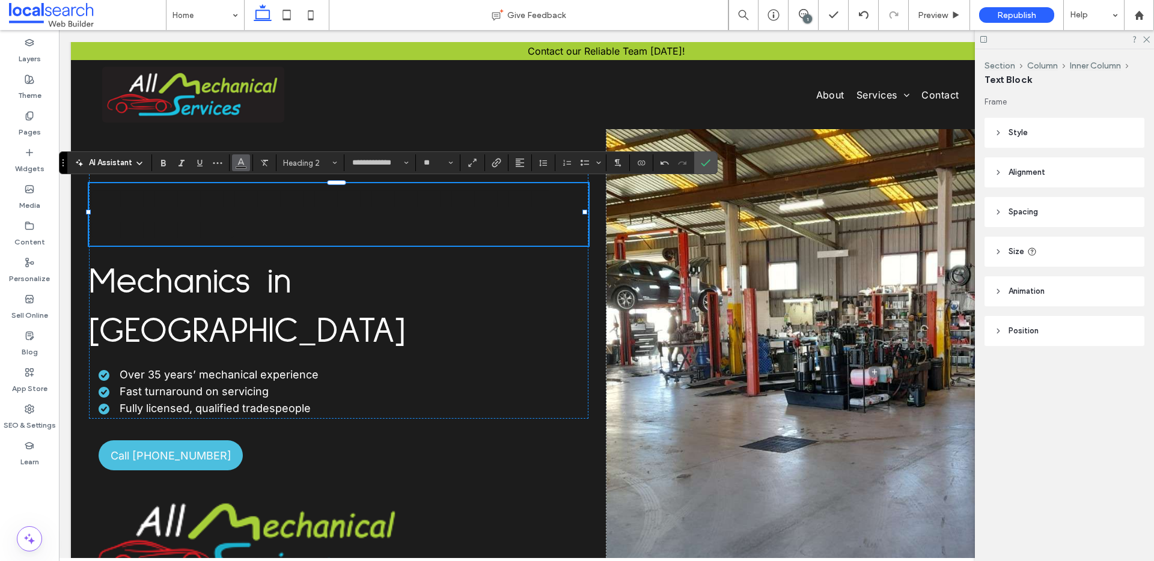
click at [248, 162] on button "Color" at bounding box center [241, 162] width 18 height 17
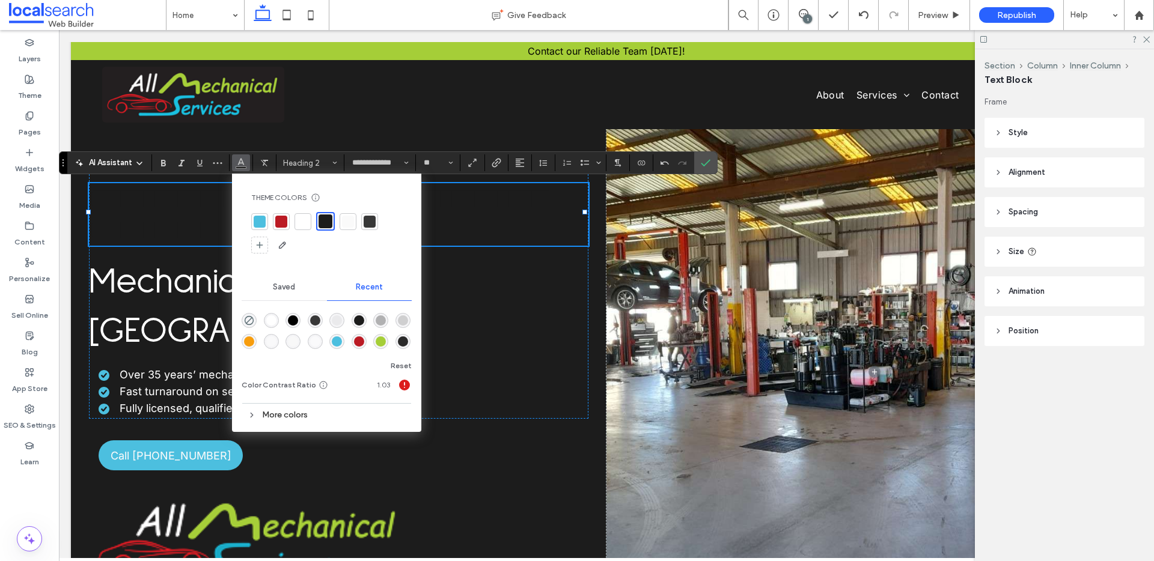
click at [305, 214] on div at bounding box center [302, 221] width 17 height 17
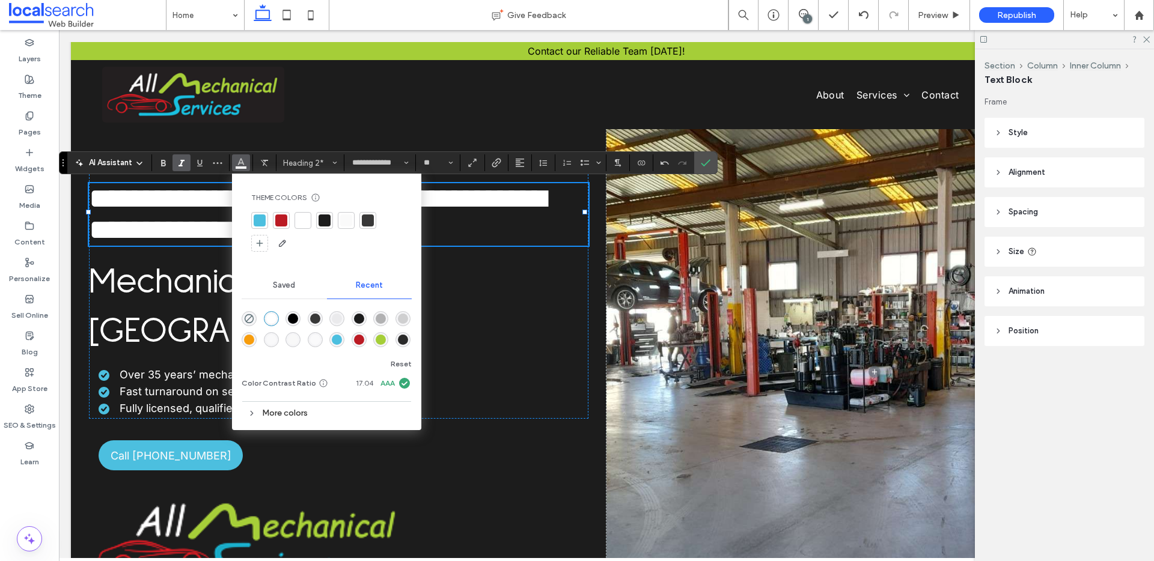
click at [180, 162] on icon "Italic" at bounding box center [182, 163] width 10 height 10
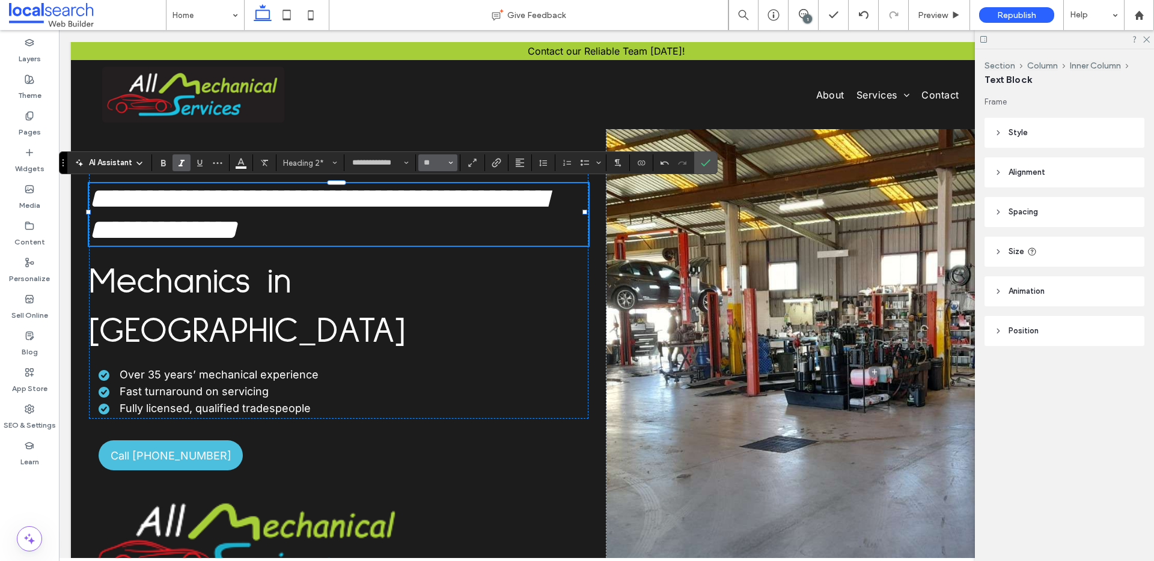
click at [434, 159] on input "**" at bounding box center [433, 163] width 23 height 10
click at [436, 214] on label "32" at bounding box center [437, 220] width 38 height 17
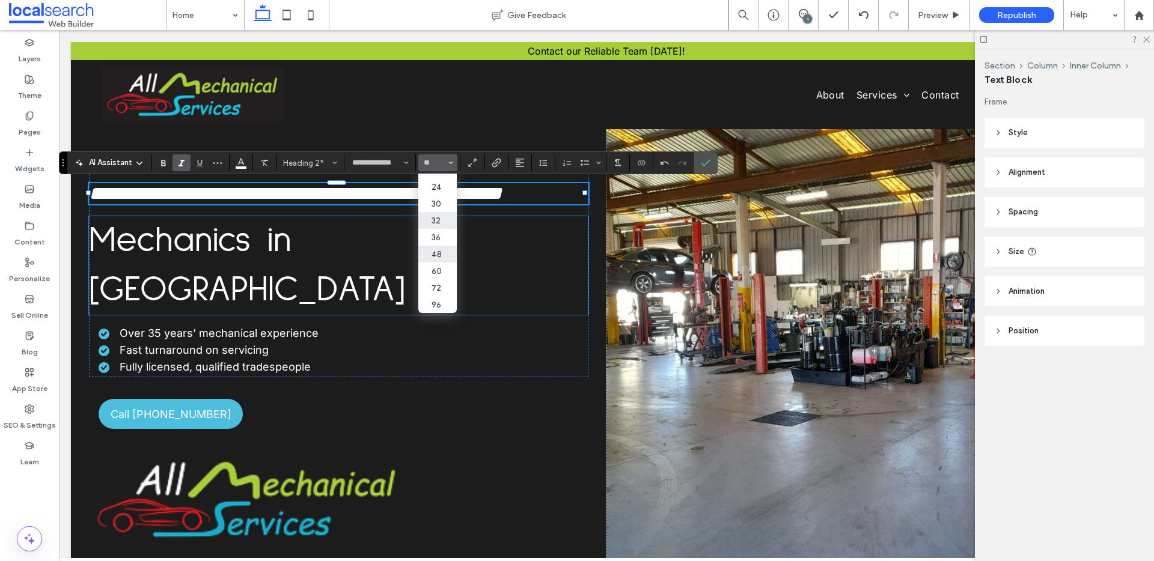
type input "**"
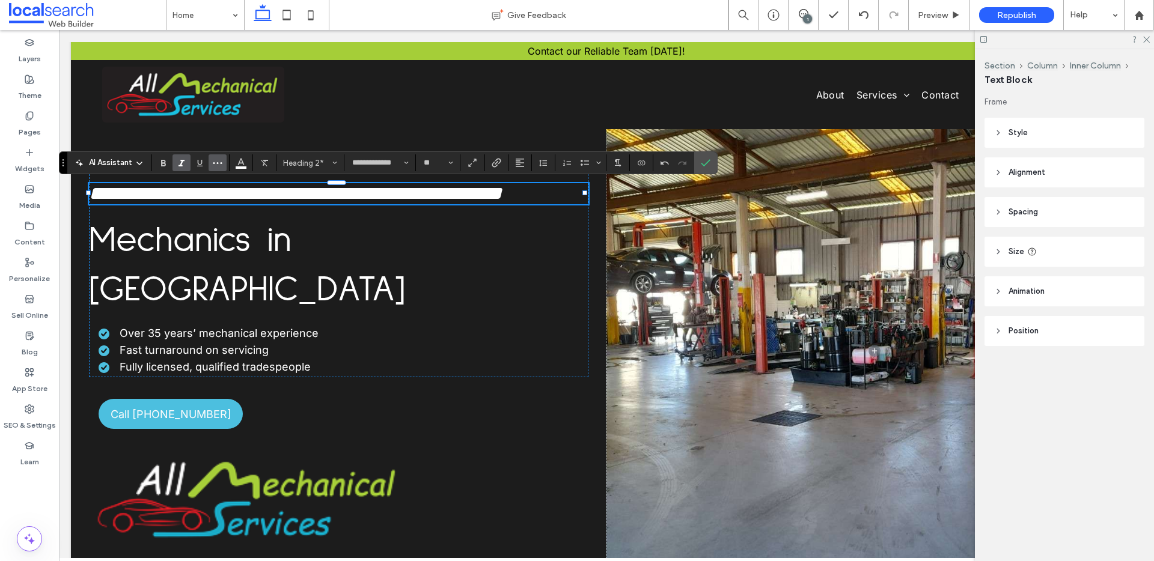
click at [219, 165] on icon "More" at bounding box center [218, 163] width 10 height 10
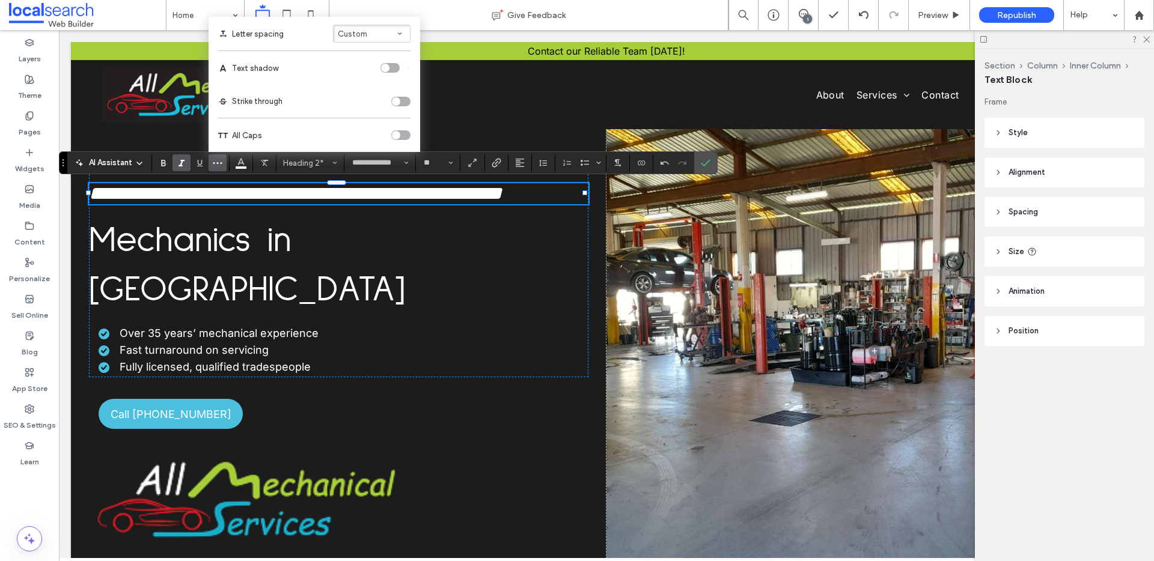
drag, startPoint x: 388, startPoint y: 66, endPoint x: 404, endPoint y: 76, distance: 18.9
click at [389, 66] on div "toggle" at bounding box center [389, 68] width 19 height 10
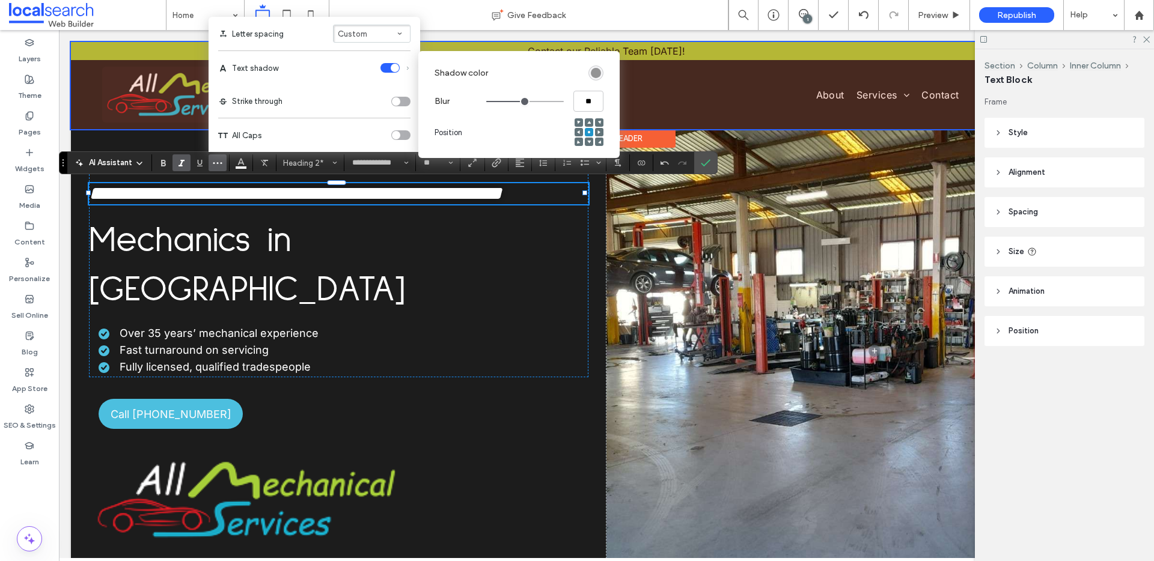
click at [654, 109] on div at bounding box center [606, 85] width 1071 height 87
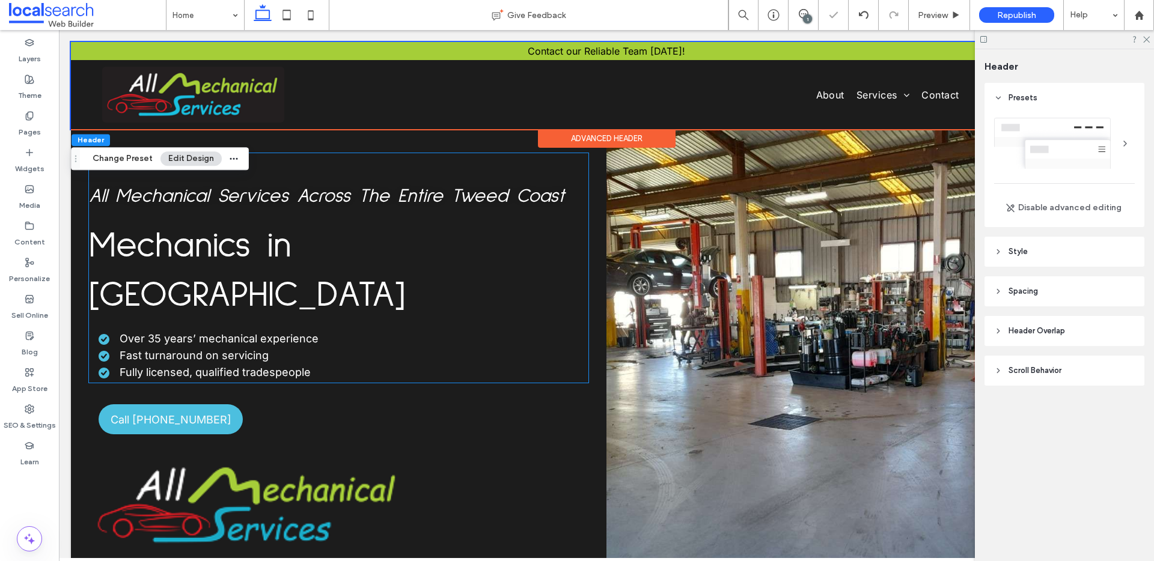
click at [360, 191] on span "All Mechanical Services Across The Entire Tweed Coast" at bounding box center [326, 196] width 475 height 19
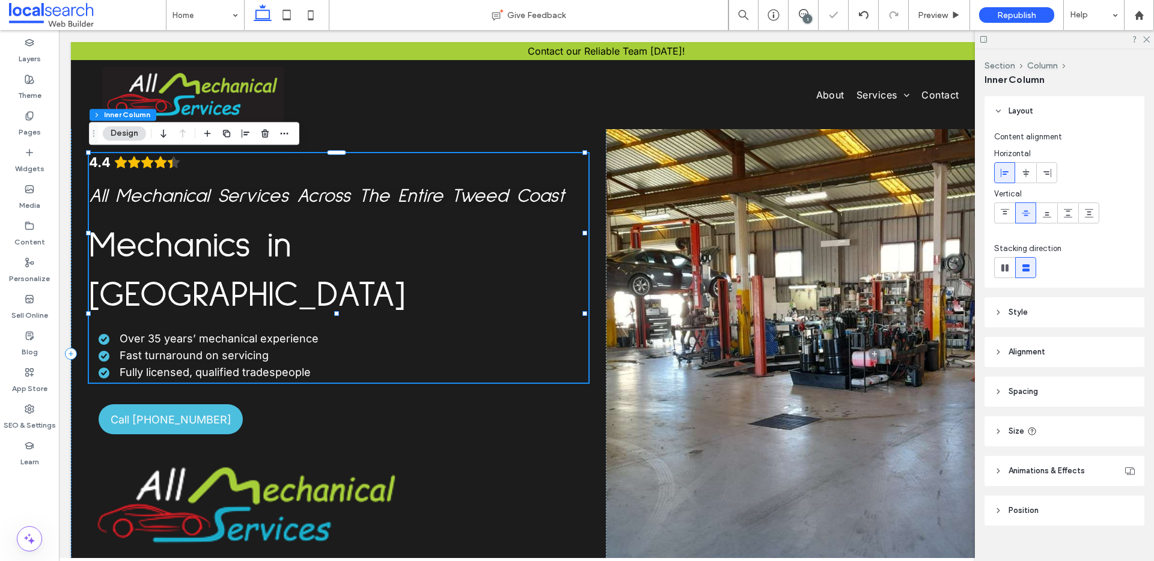
click at [363, 195] on span "All Mechanical Services Across The Entire Tweed Coast" at bounding box center [326, 196] width 475 height 19
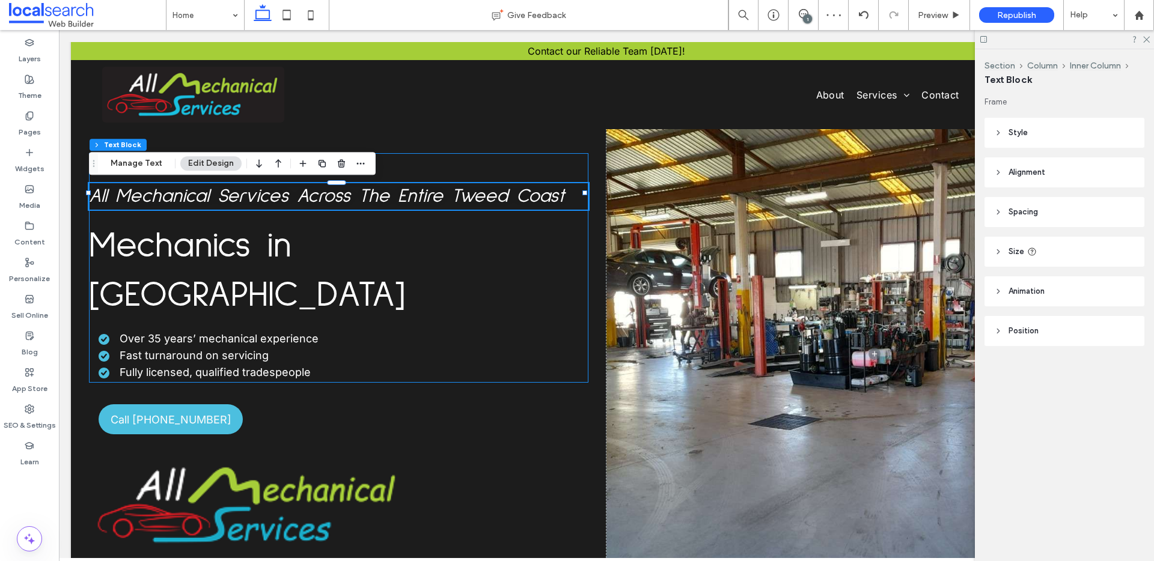
click at [363, 195] on span "All Mechanical Services Across The Entire Tweed Coast" at bounding box center [326, 196] width 475 height 19
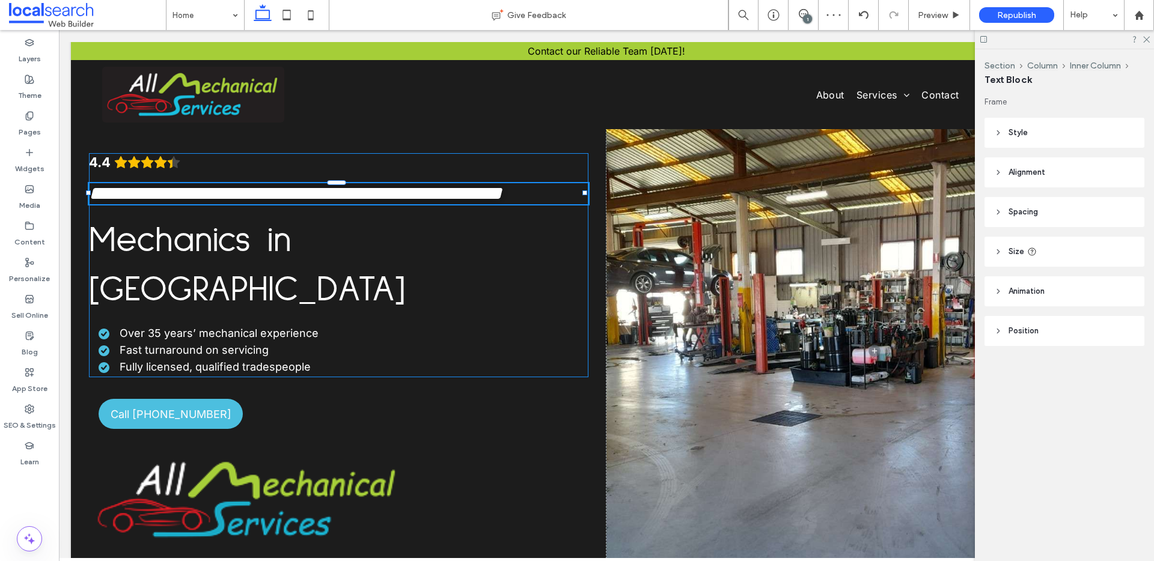
type input "**********"
type input "**"
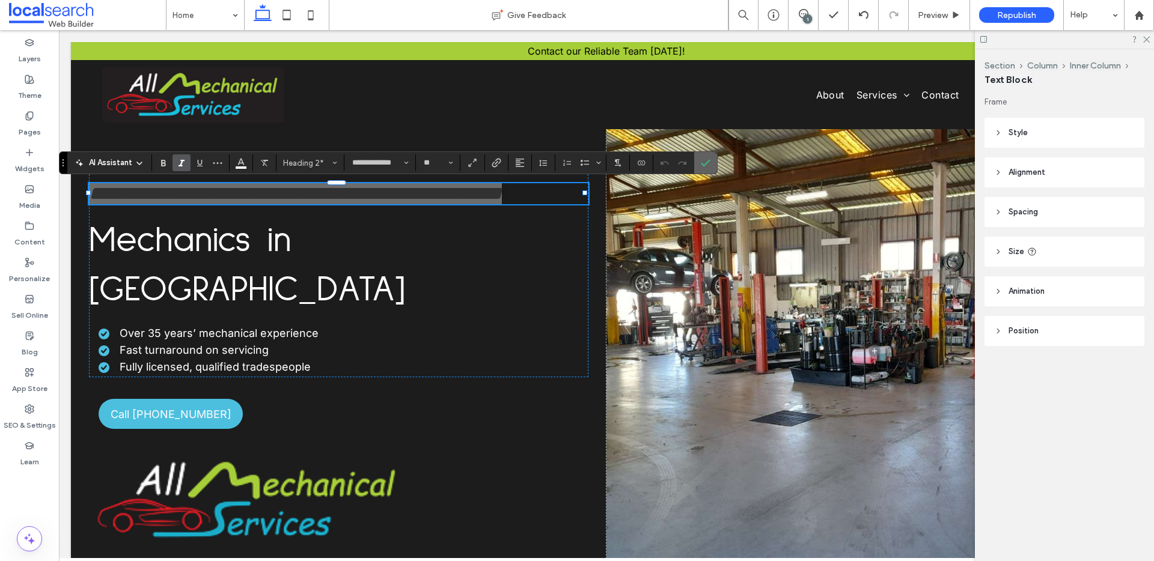
click at [704, 162] on icon "Confirm" at bounding box center [706, 163] width 10 height 10
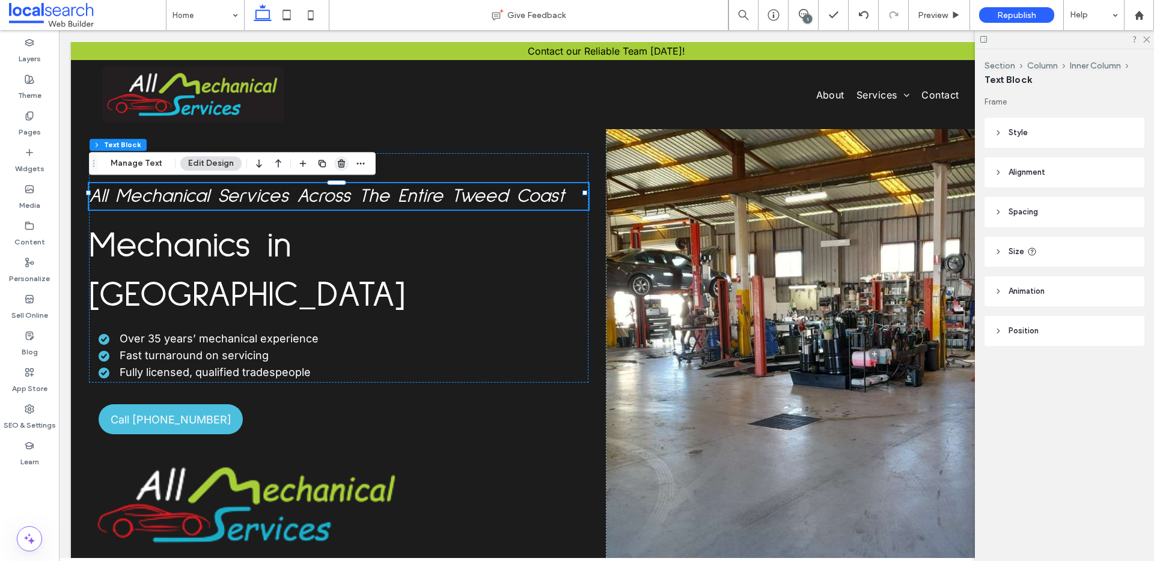
click at [336, 166] on icon "button" at bounding box center [341, 164] width 10 height 10
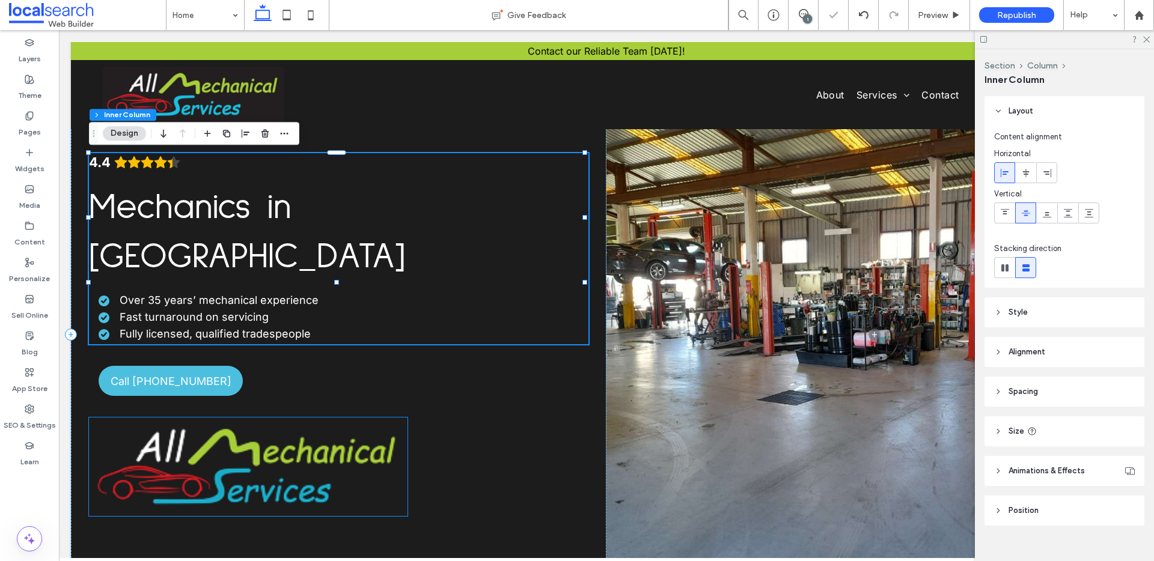
click at [270, 427] on img at bounding box center [248, 467] width 318 height 98
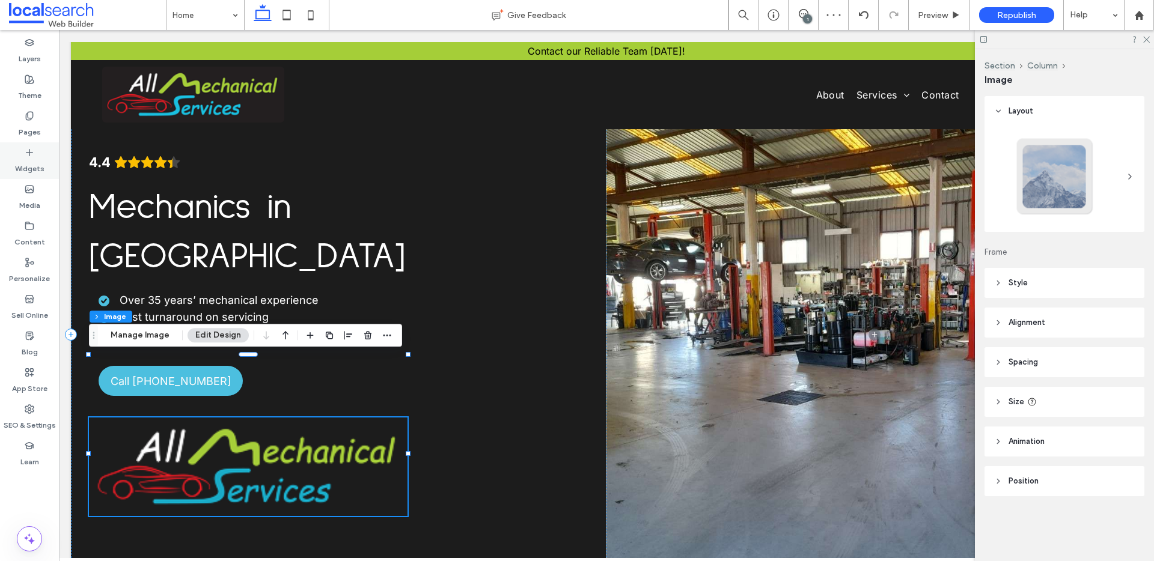
drag, startPoint x: 28, startPoint y: 155, endPoint x: 37, endPoint y: 164, distance: 13.2
click at [28, 154] on icon at bounding box center [30, 153] width 10 height 10
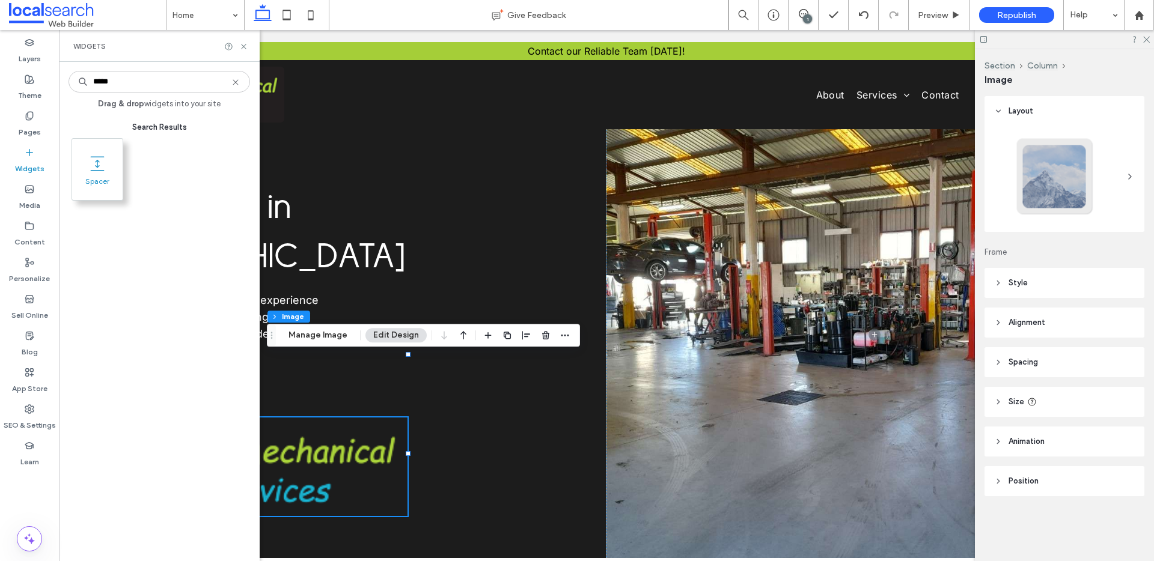
type input "*****"
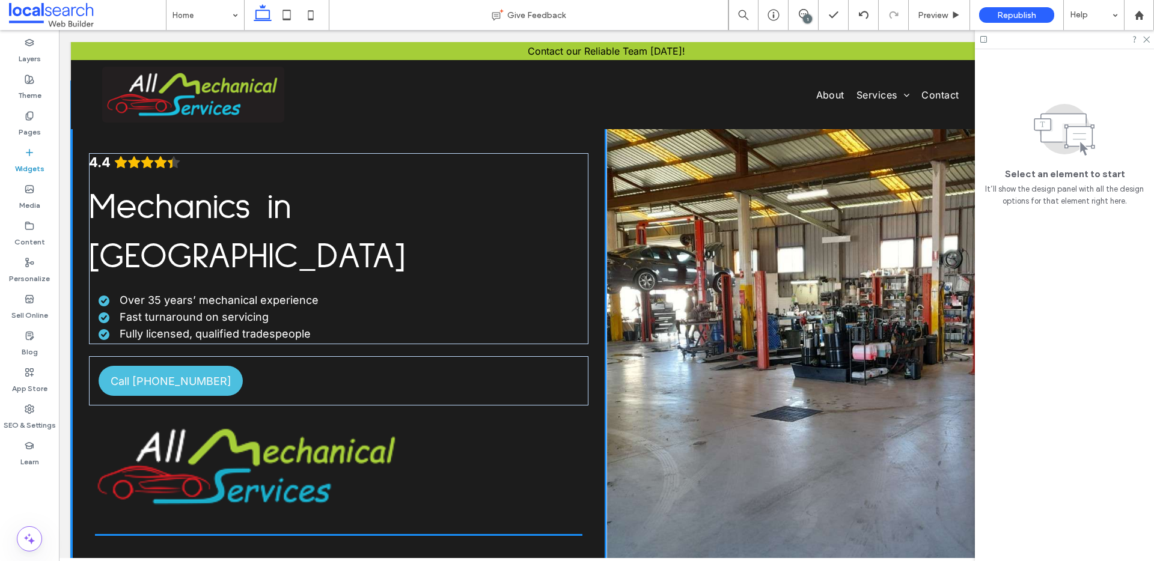
scroll to position [90, 0]
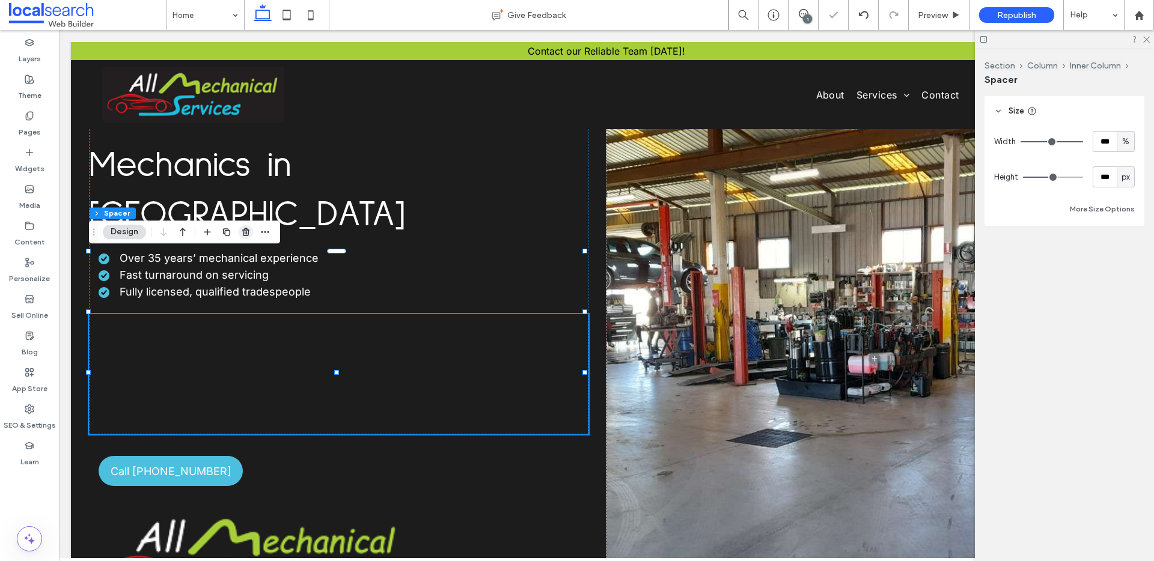
click at [242, 229] on icon "button" at bounding box center [246, 232] width 10 height 10
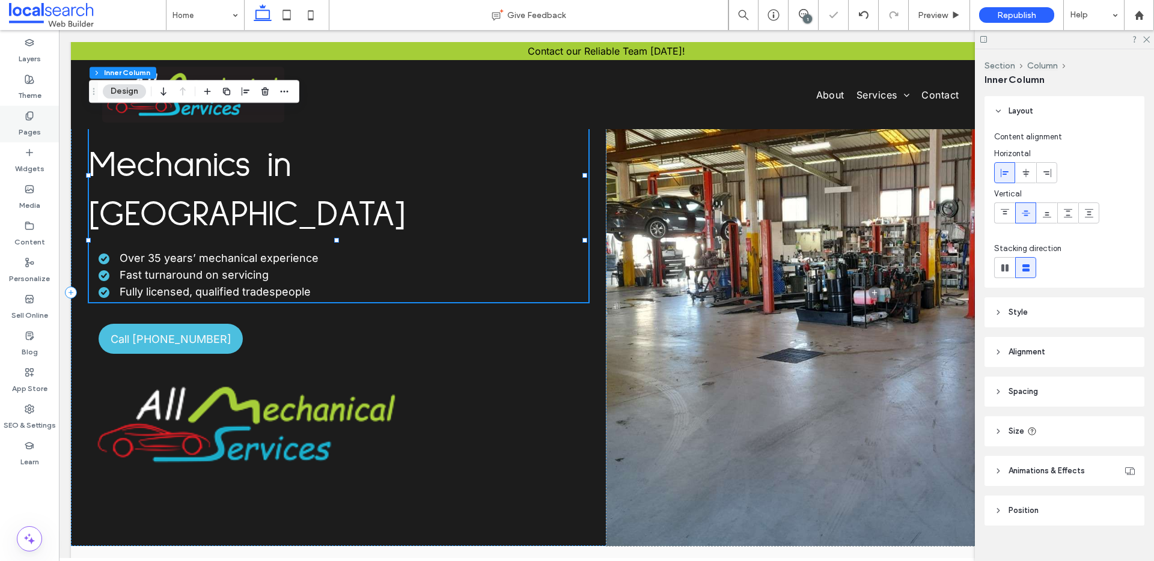
click at [34, 128] on label "Pages" at bounding box center [30, 129] width 22 height 17
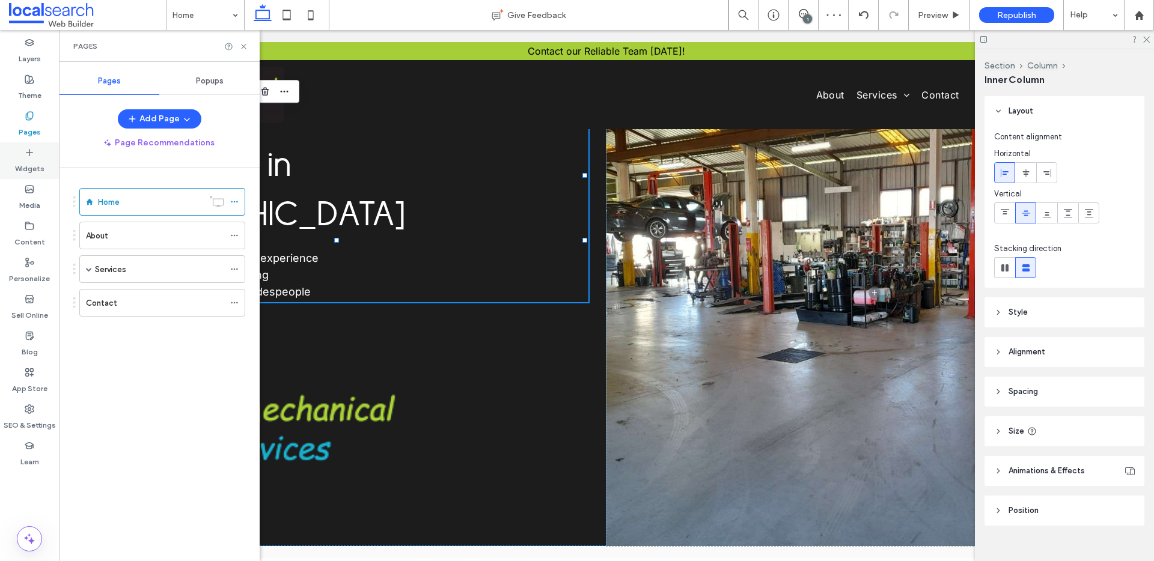
click at [33, 159] on label "Widgets" at bounding box center [29, 165] width 29 height 17
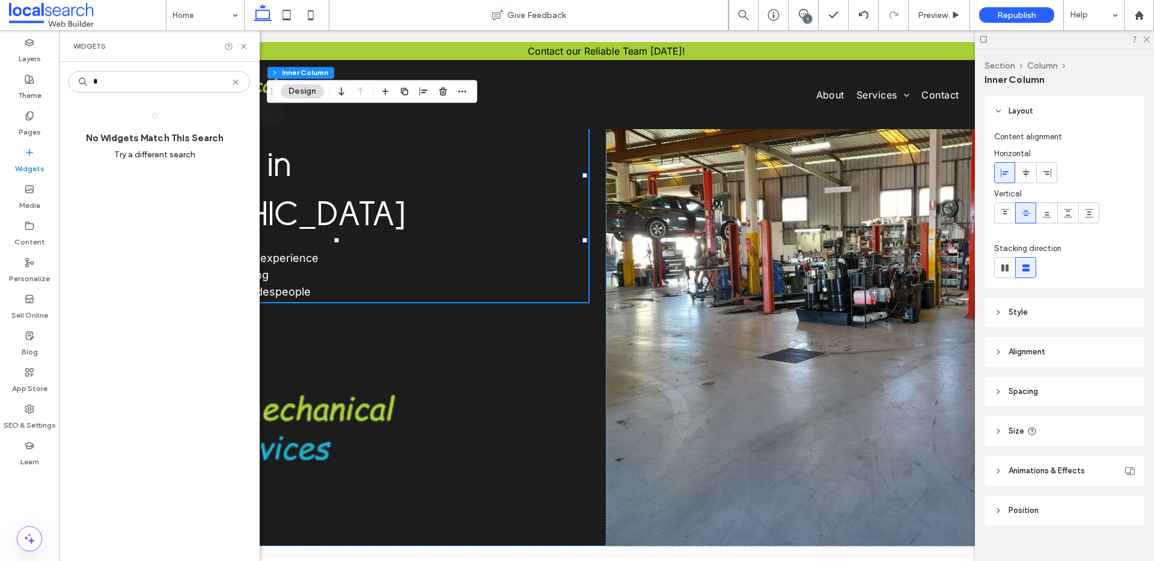
type input "*"
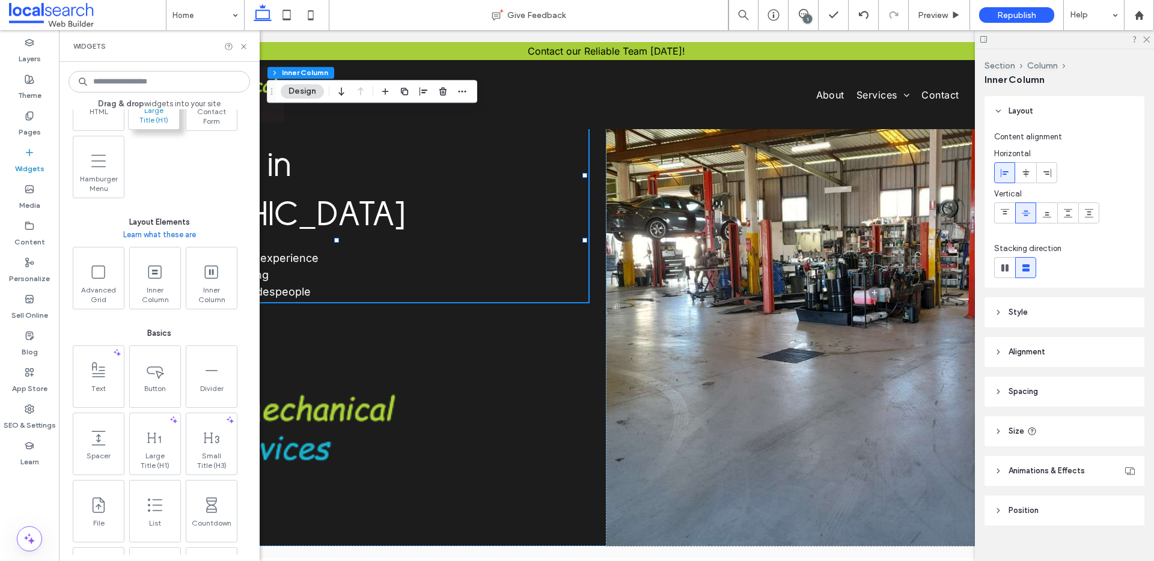
scroll to position [275, 0]
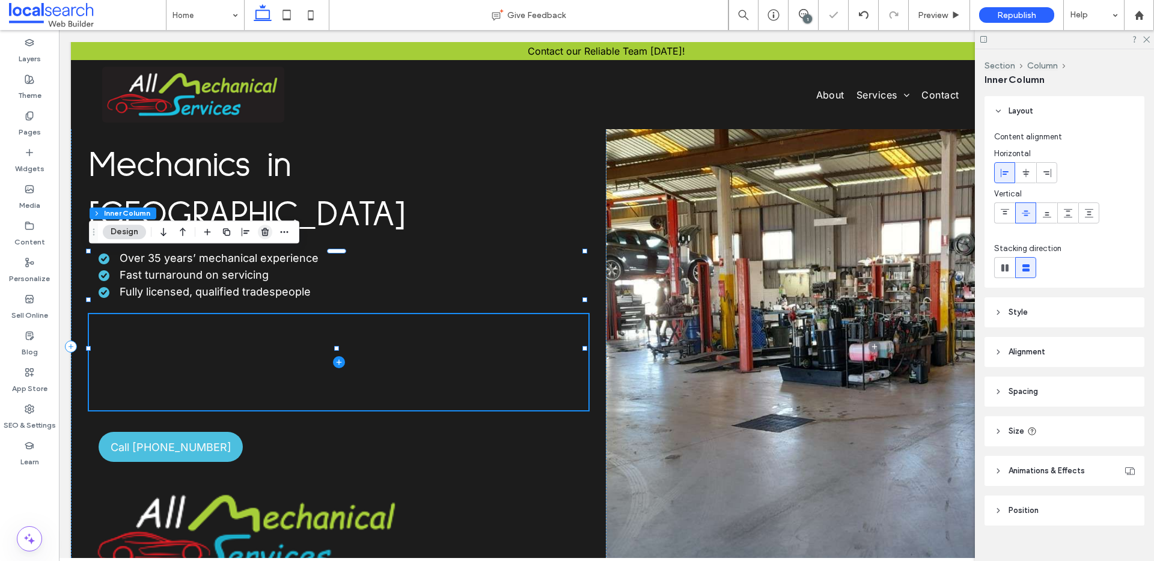
click at [261, 231] on icon "button" at bounding box center [265, 232] width 10 height 10
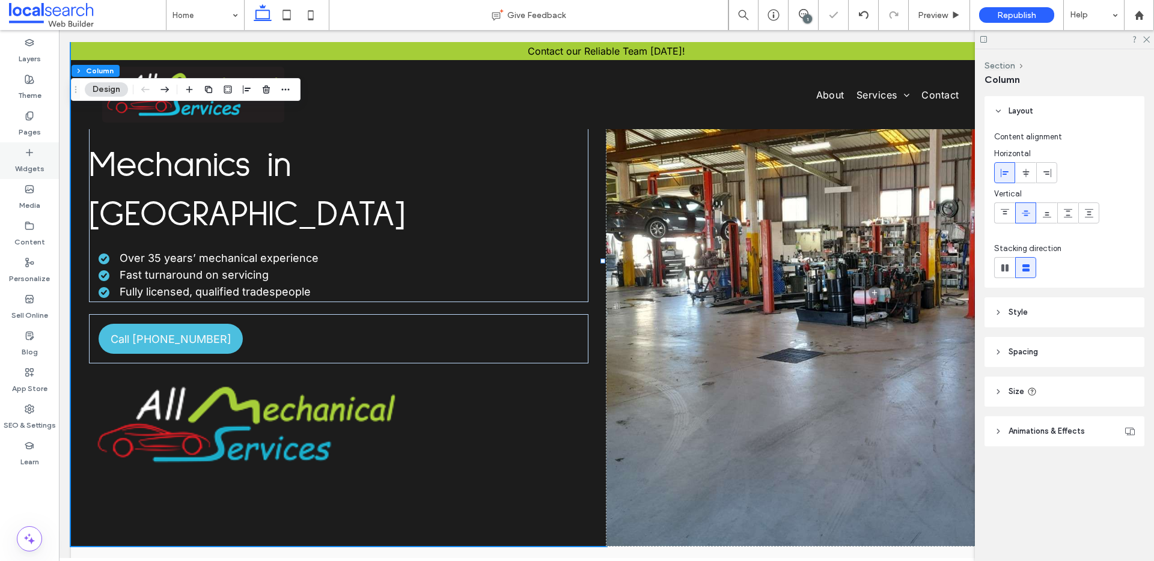
click at [31, 174] on div "Widgets" at bounding box center [29, 160] width 59 height 37
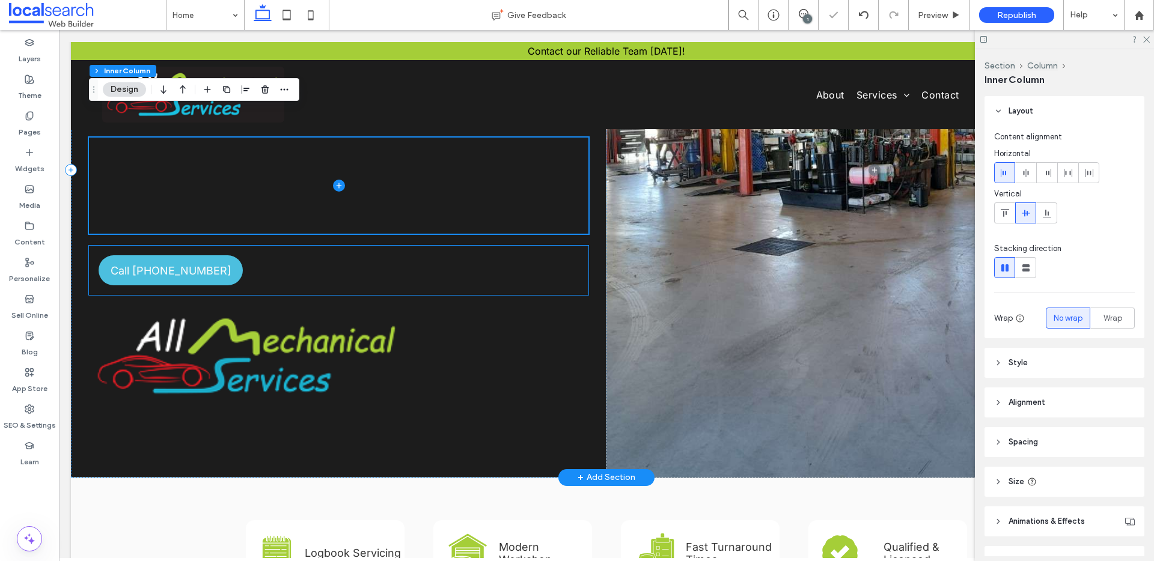
scroll to position [184, 0]
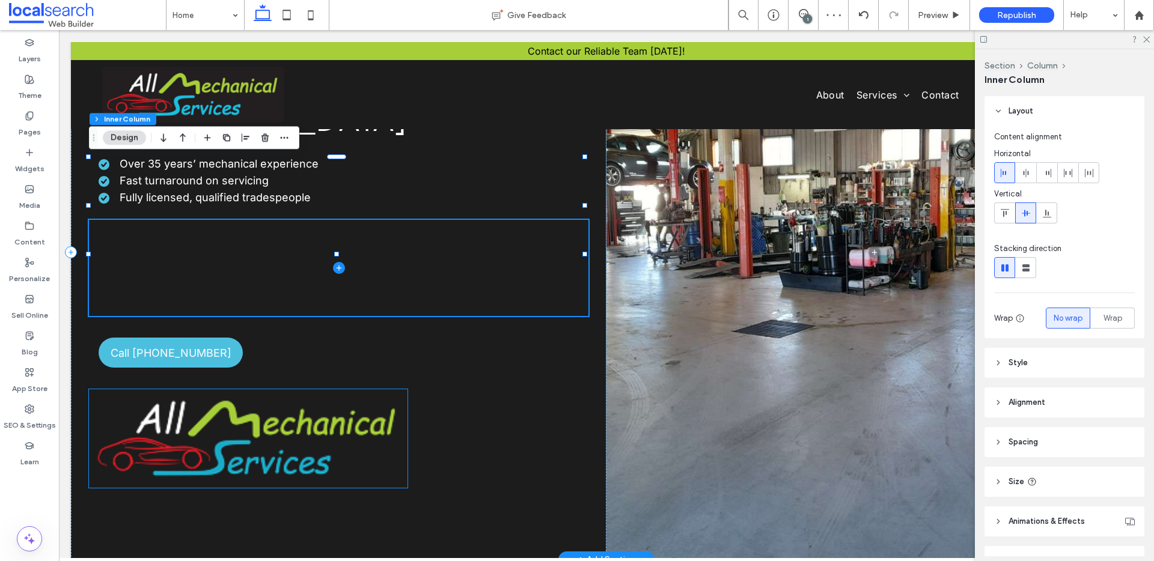
click at [294, 392] on img at bounding box center [248, 438] width 318 height 98
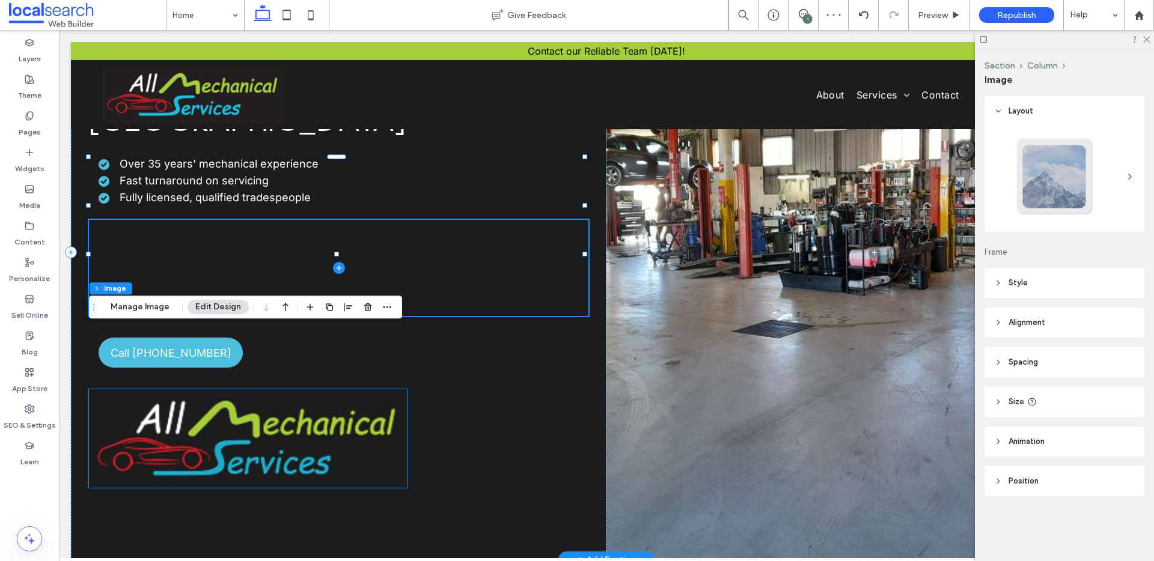
type input "*"
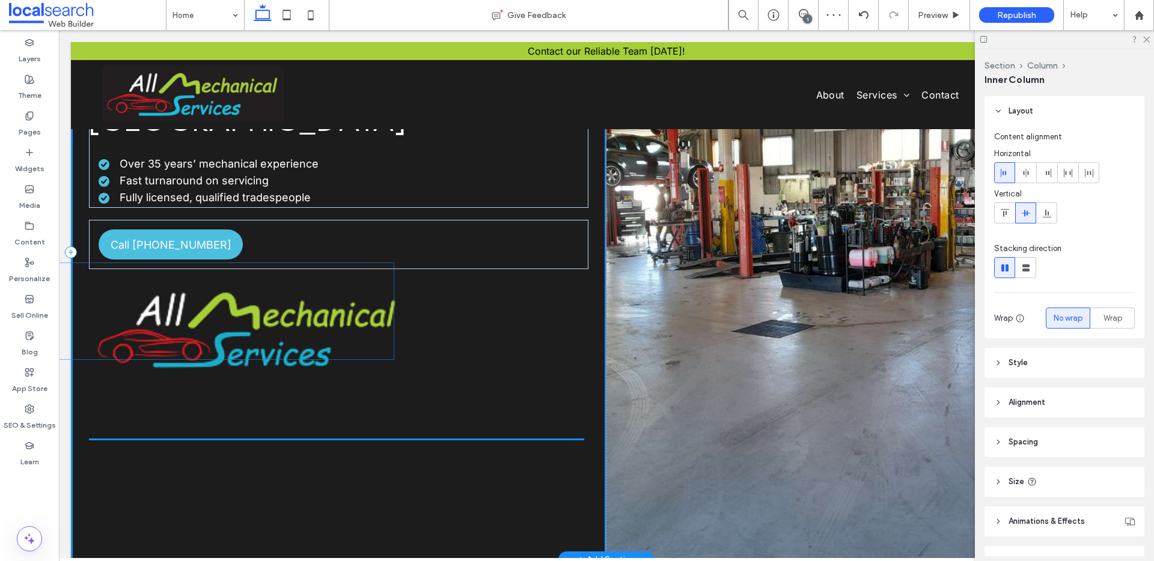
scroll to position [68, 0]
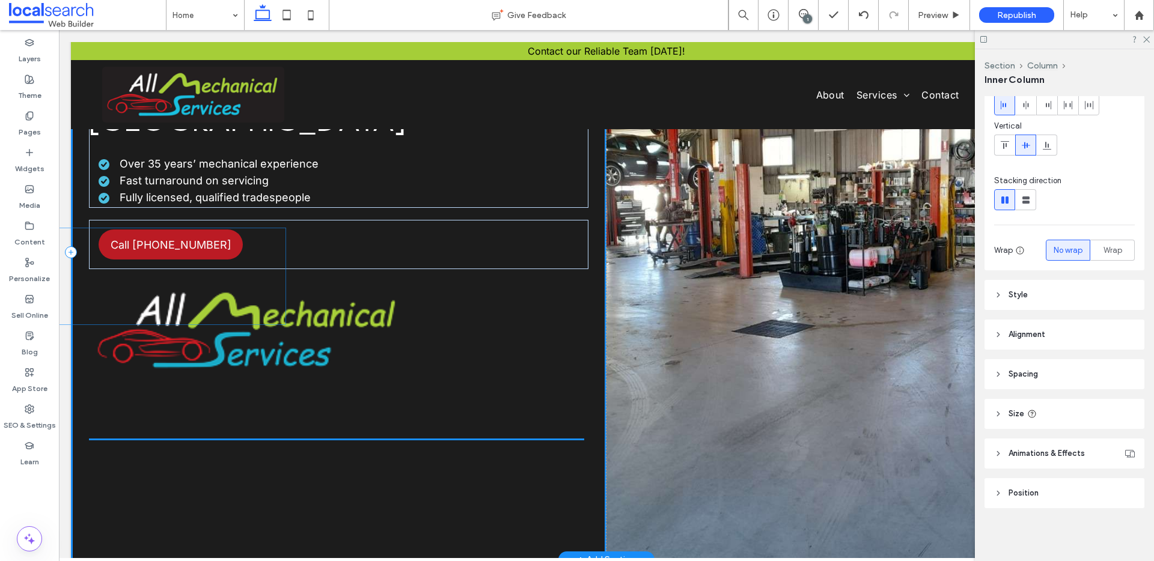
drag, startPoint x: 393, startPoint y: 219, endPoint x: 106, endPoint y: 293, distance: 296.7
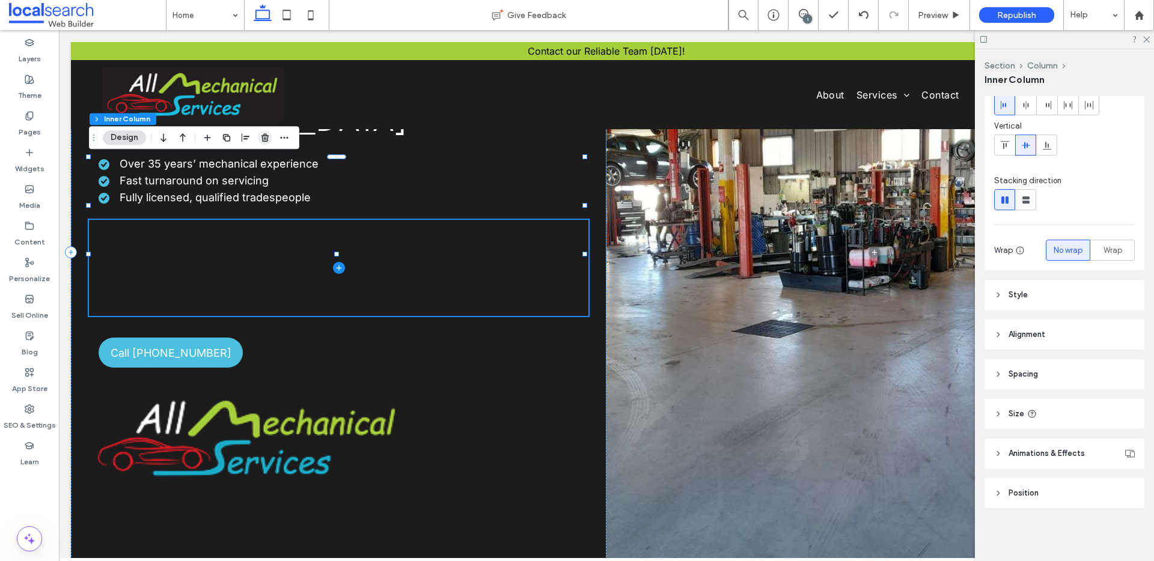
click at [265, 139] on icon "button" at bounding box center [265, 138] width 10 height 10
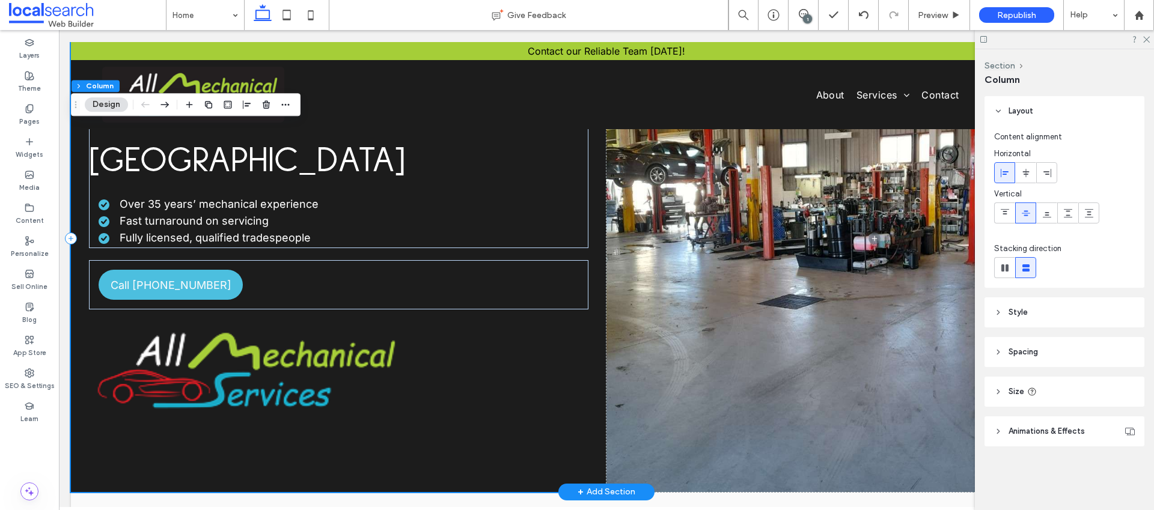
scroll to position [146, 0]
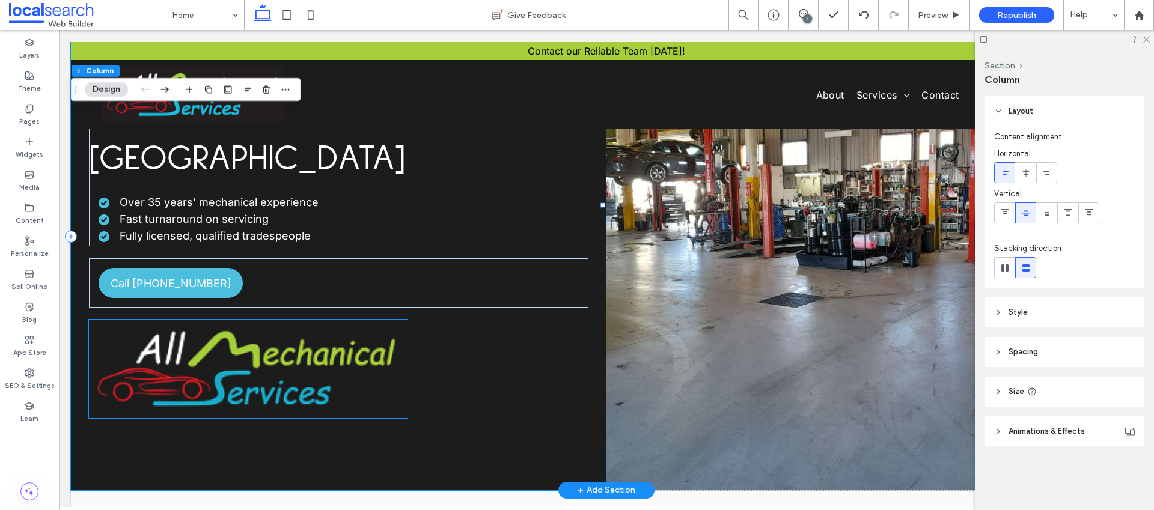
click at [296, 320] on img at bounding box center [248, 369] width 318 height 98
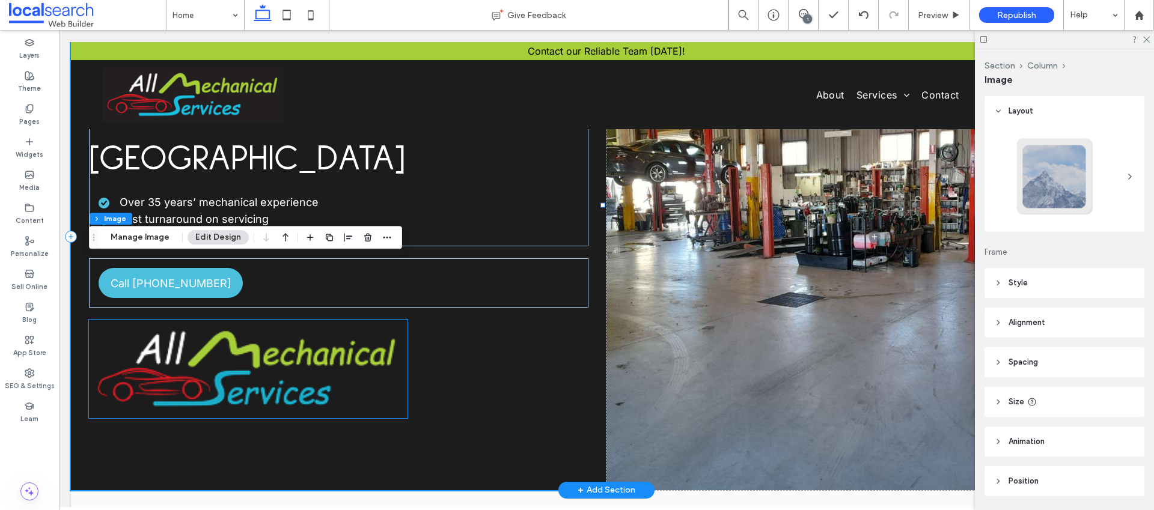
type input "*"
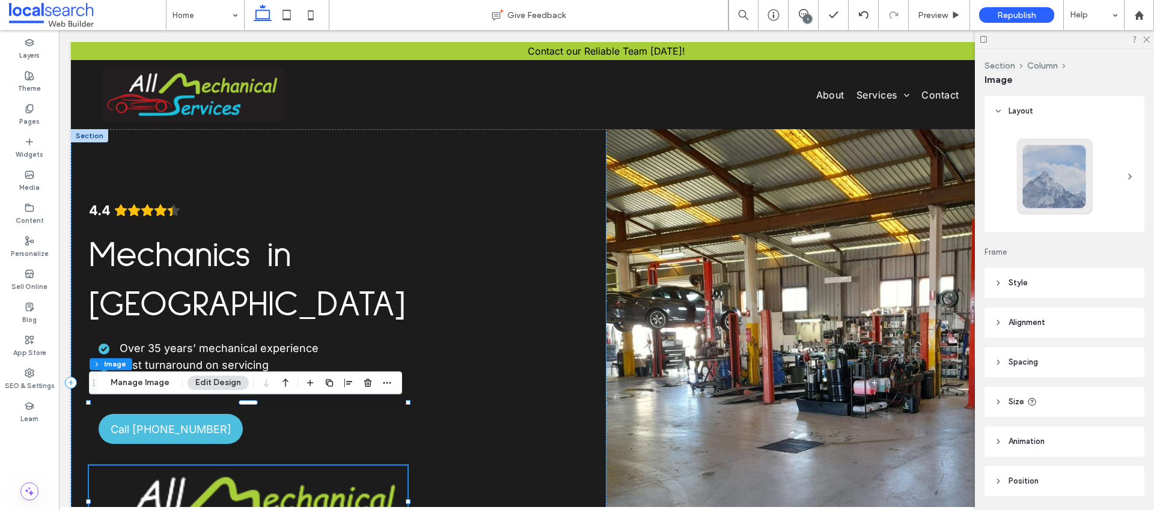
scroll to position [2, 0]
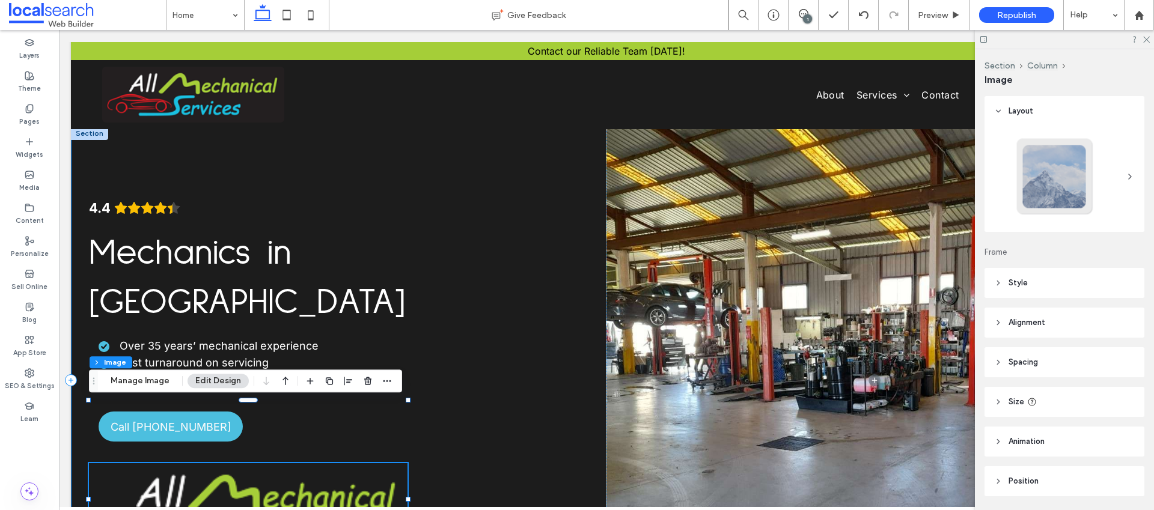
click at [513, 437] on div "4.4 Mechanics in Murwillumbah Over 35 years’ mechanical experience Fast turnaro…" at bounding box center [338, 380] width 535 height 506
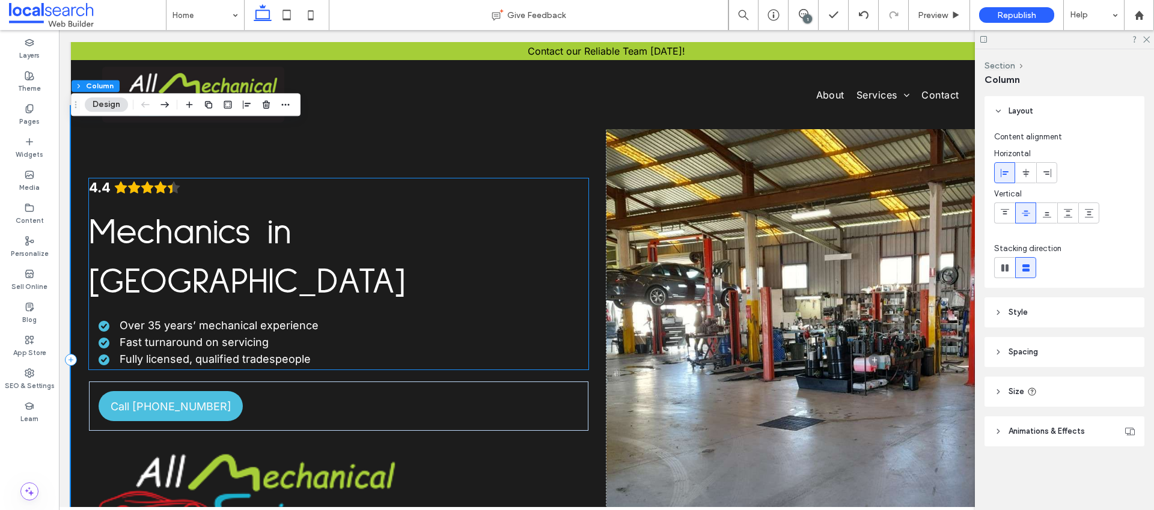
scroll to position [33, 0]
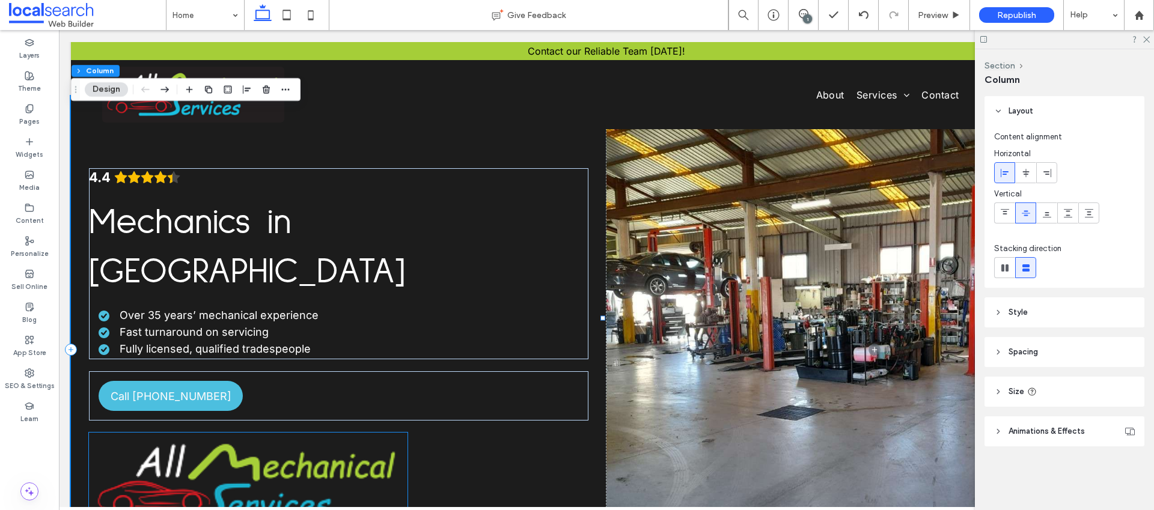
click at [310, 433] on img at bounding box center [248, 482] width 318 height 98
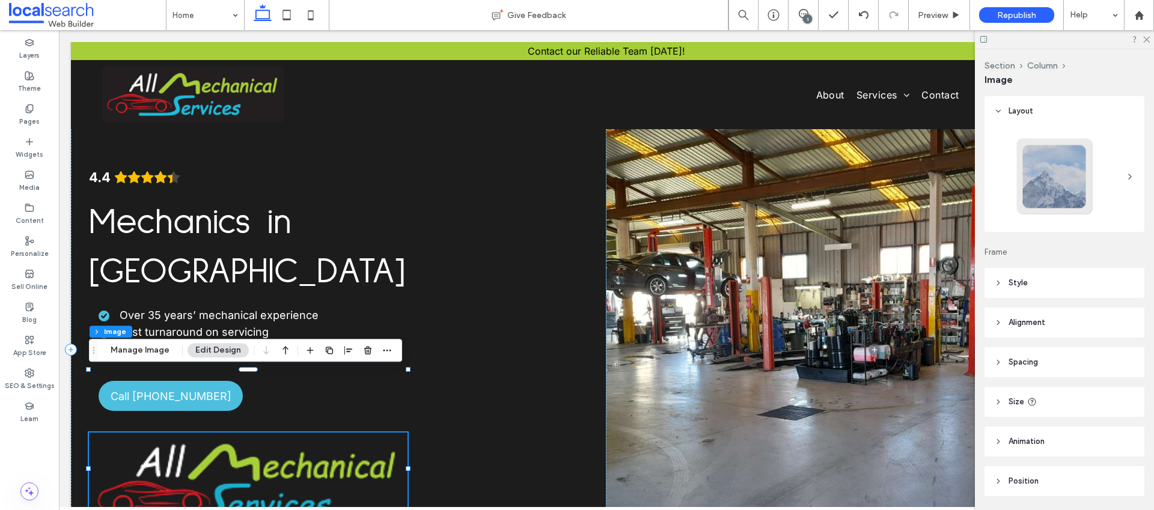
click at [320, 434] on img at bounding box center [248, 482] width 318 height 98
click at [265, 433] on img at bounding box center [248, 482] width 318 height 98
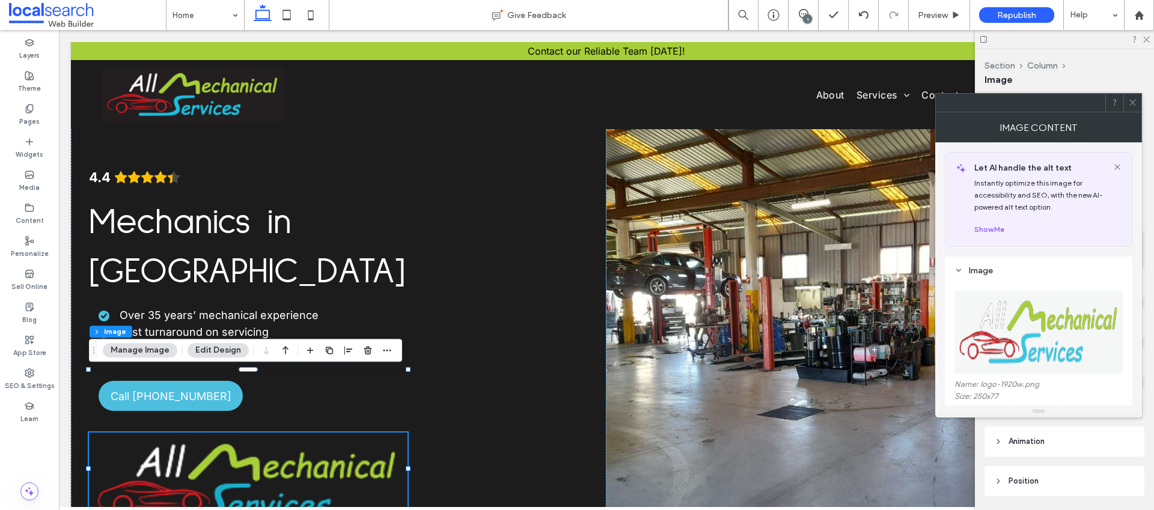
click at [1133, 106] on icon at bounding box center [1132, 102] width 9 height 9
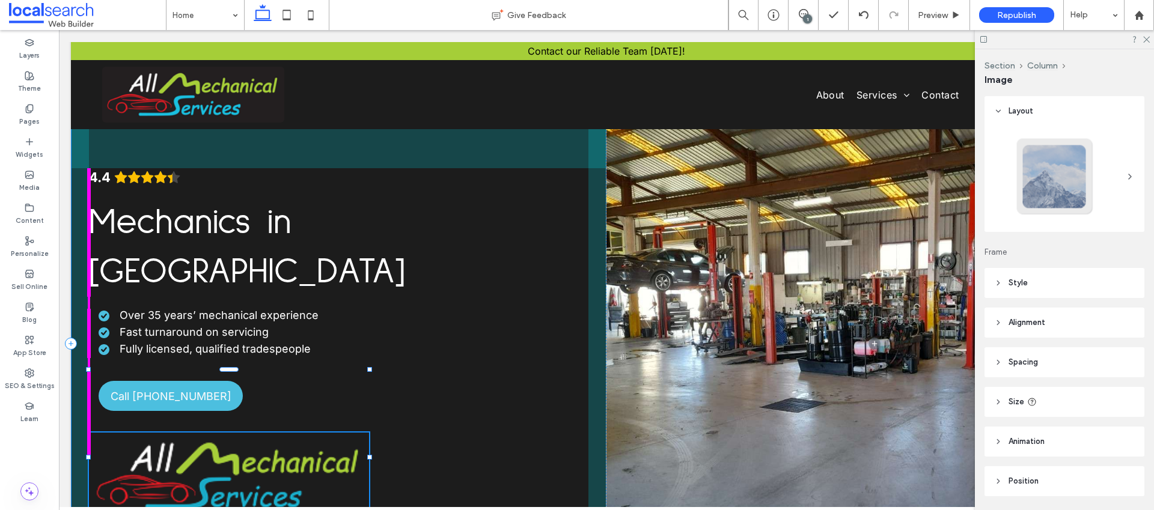
drag, startPoint x: 408, startPoint y: 467, endPoint x: 367, endPoint y: 452, distance: 43.7
click at [367, 452] on div "4.4 Mechanics in Murwillumbah Over 35 years’ mechanical experience Fast turnaro…" at bounding box center [606, 343] width 1071 height 495
type input "***"
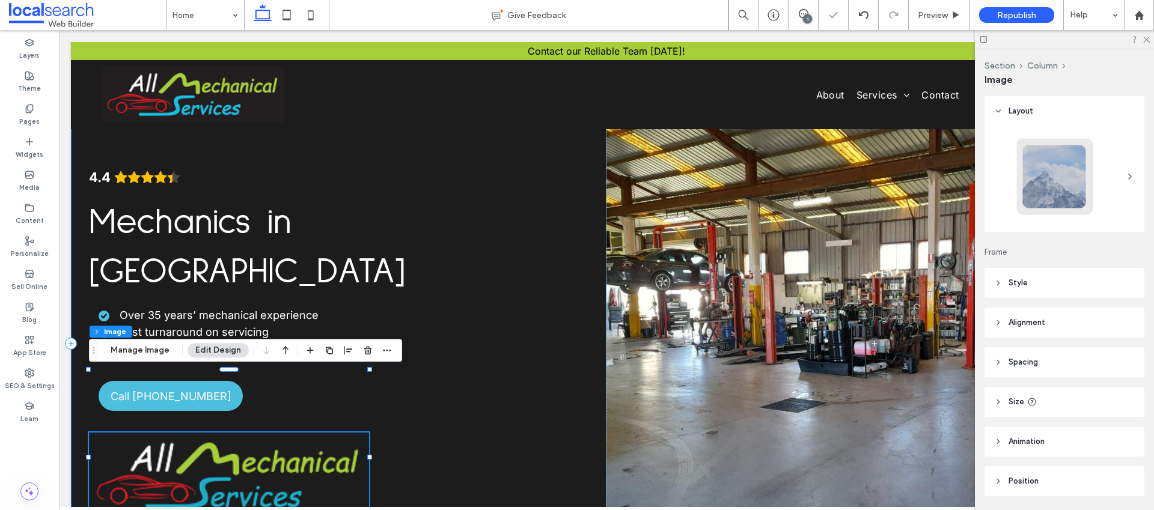
click at [472, 437] on div "4.4 Mechanics in Murwillumbah Over 35 years’ mechanical experience Fast turnaro…" at bounding box center [338, 343] width 535 height 495
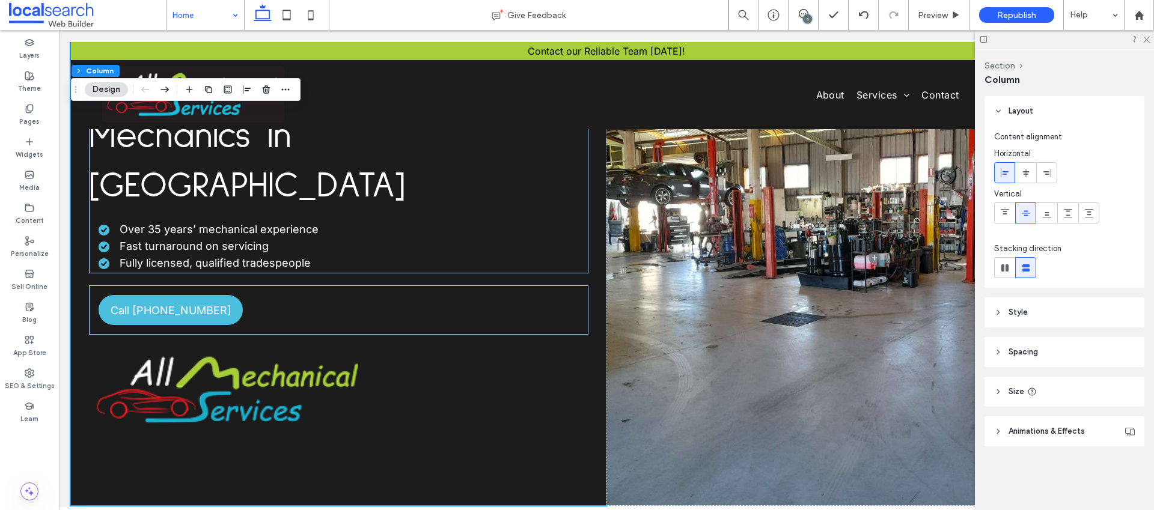
scroll to position [111, 0]
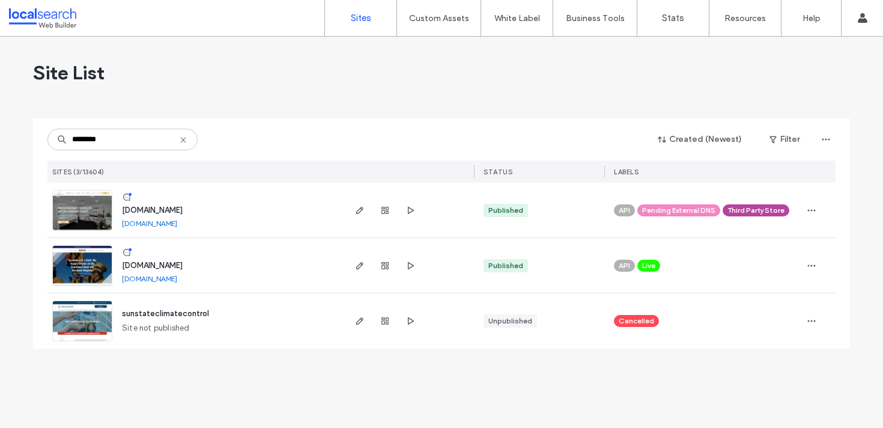
type input "********"
click at [81, 212] on img at bounding box center [82, 231] width 59 height 82
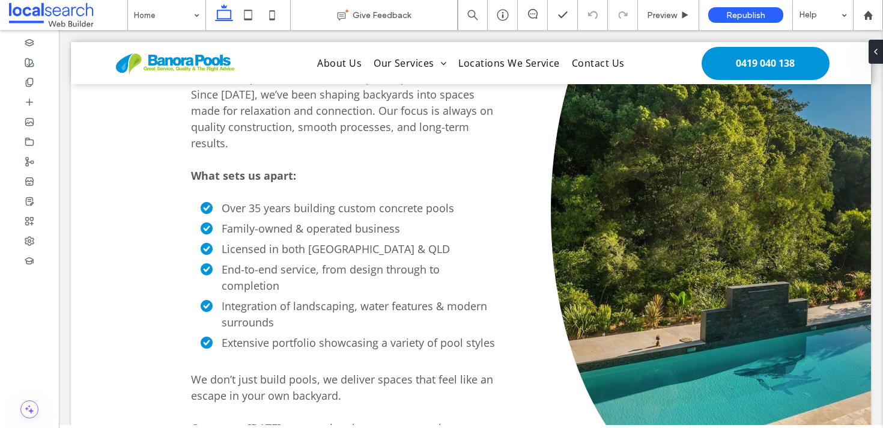
scroll to position [1021, 0]
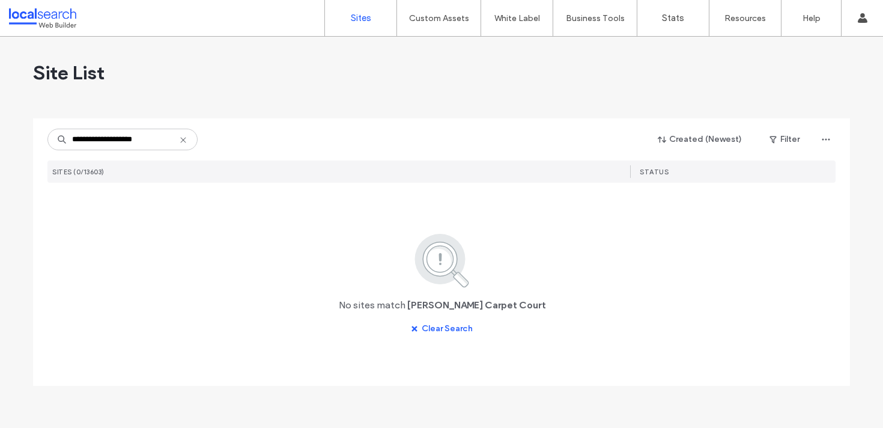
click at [130, 140] on input "**********" at bounding box center [122, 140] width 150 height 22
click at [101, 139] on input "**********" at bounding box center [122, 140] width 150 height 22
type input "**********"
click at [184, 144] on icon at bounding box center [183, 140] width 10 height 10
